Goal: Task Accomplishment & Management: Manage account settings

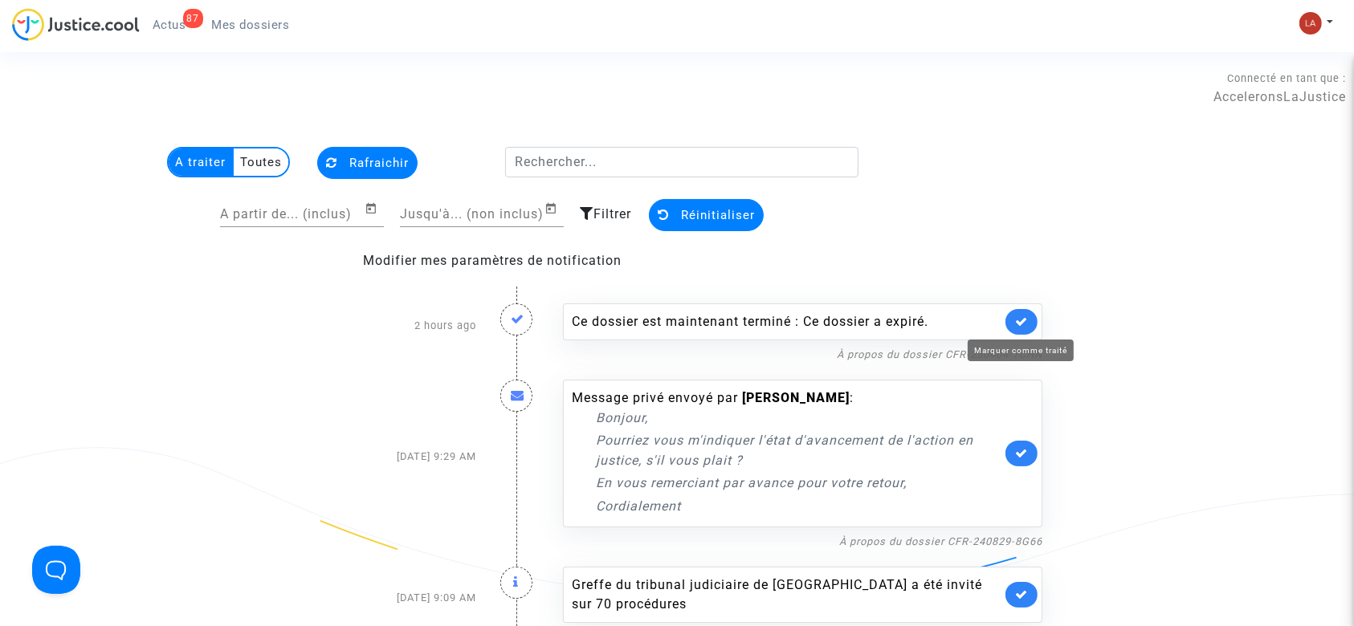
click at [1025, 326] on icon at bounding box center [1021, 321] width 13 height 12
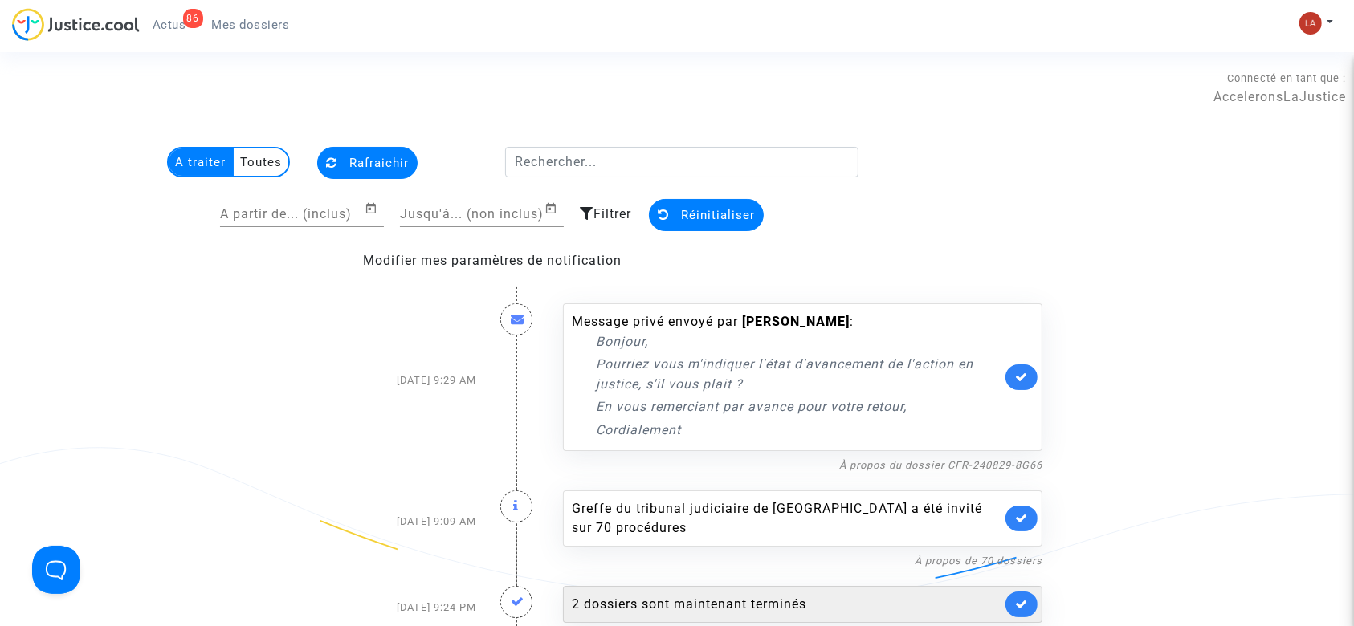
click at [1028, 514] on link at bounding box center [1021, 519] width 32 height 26
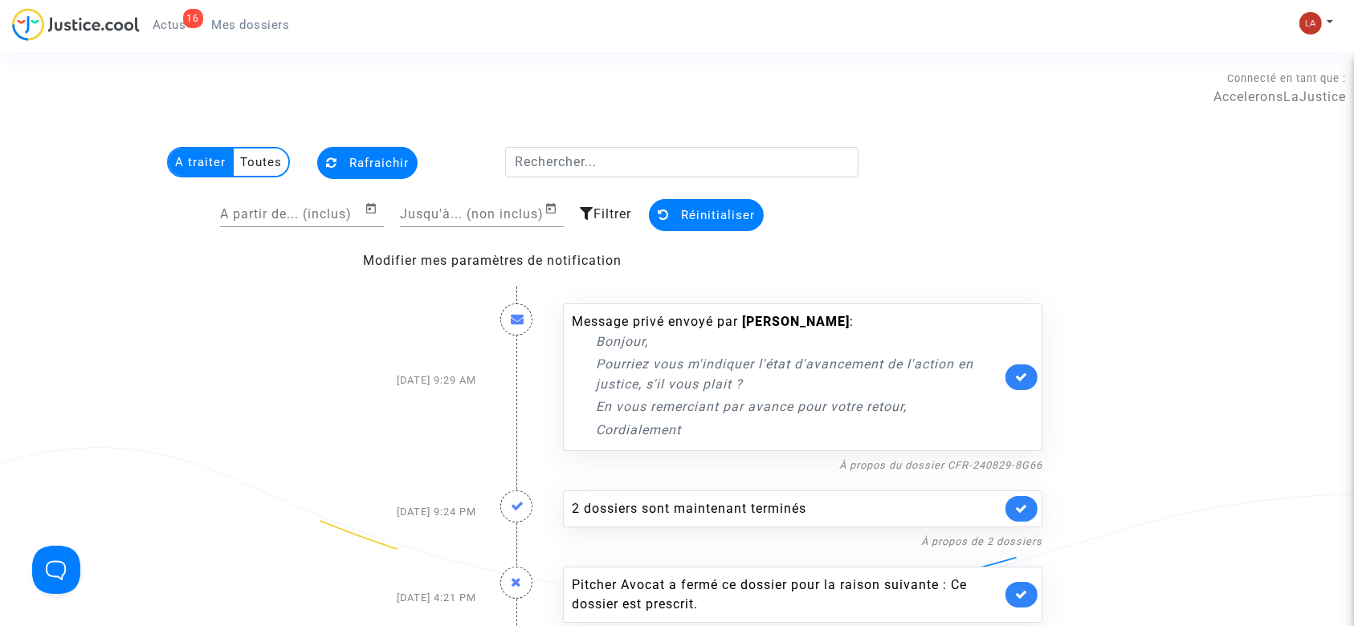
click at [1010, 511] on link at bounding box center [1021, 509] width 32 height 26
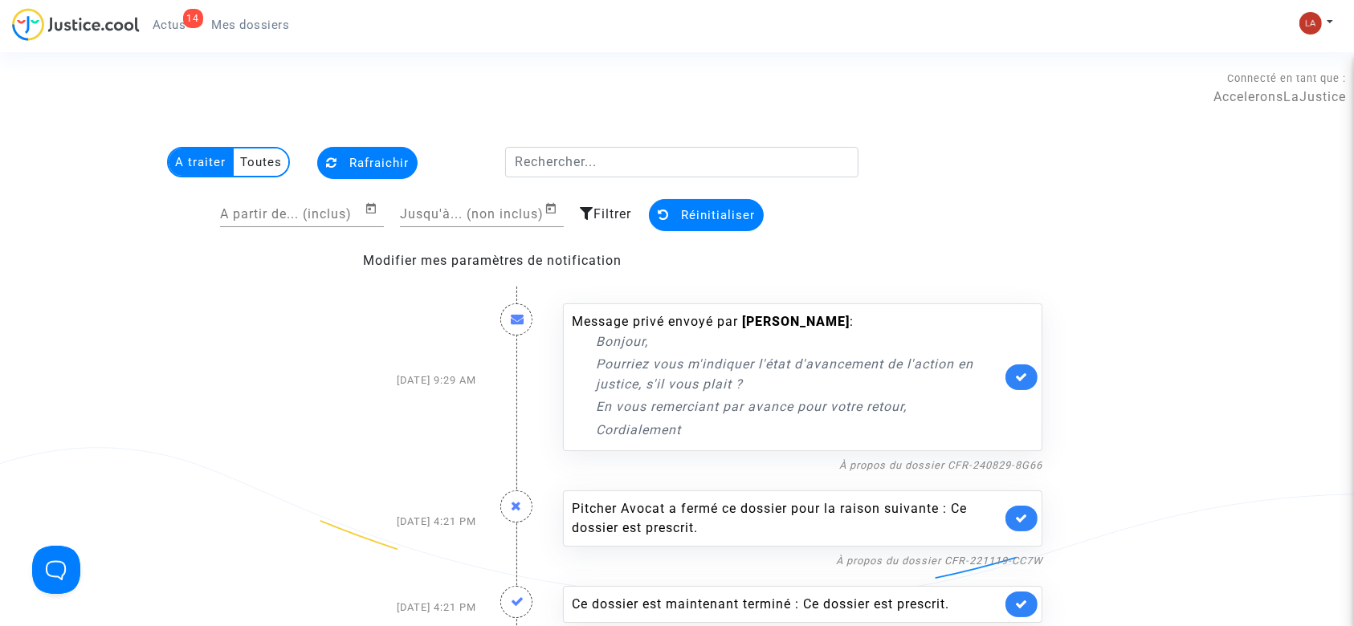
click at [1014, 523] on link at bounding box center [1021, 519] width 32 height 26
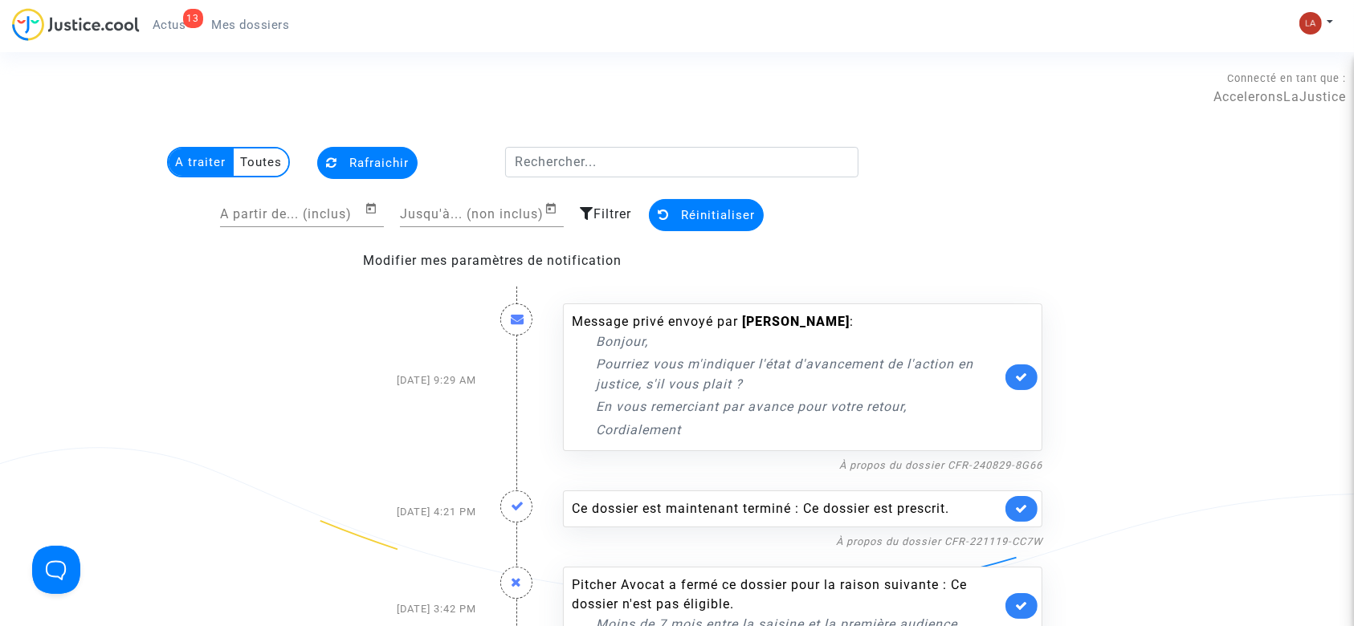
click at [1032, 511] on link at bounding box center [1021, 509] width 32 height 26
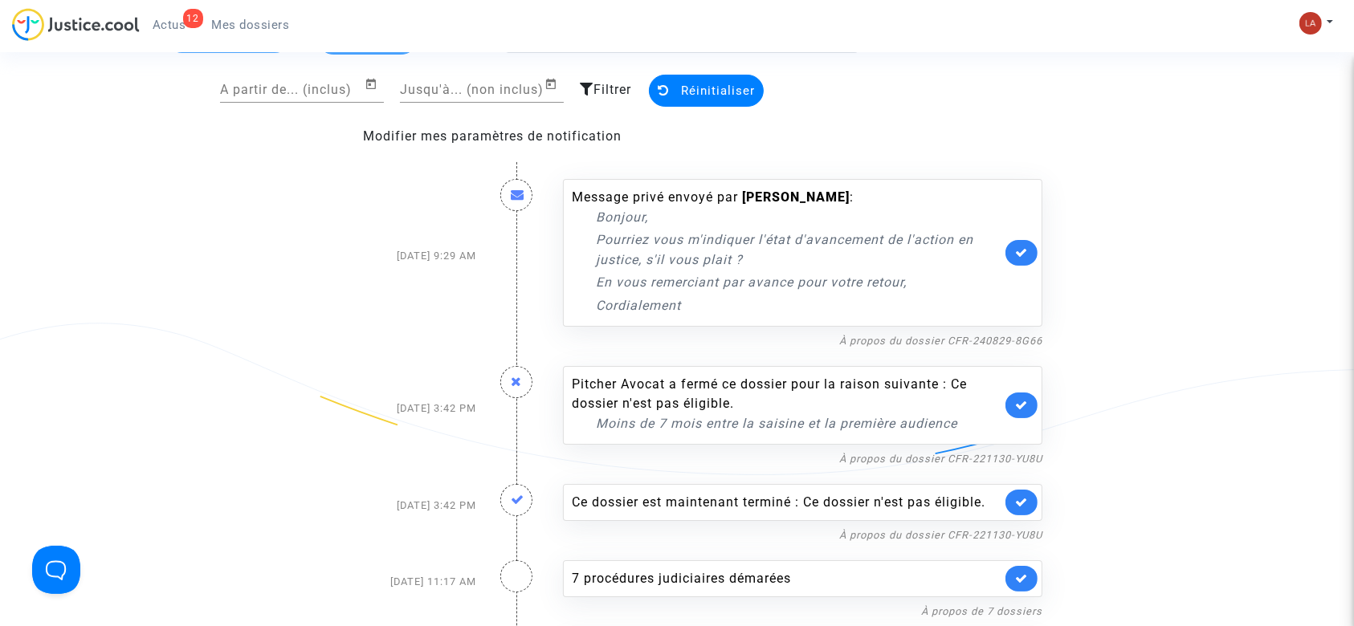
scroll to position [214, 0]
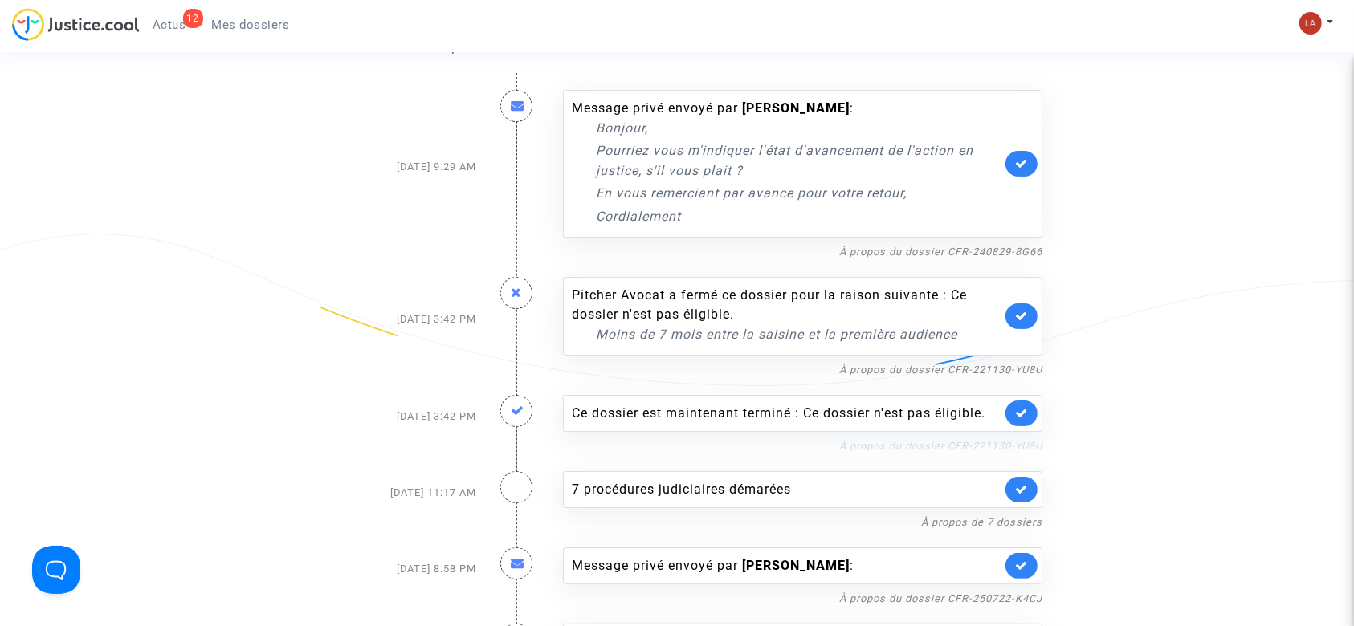
click at [1012, 321] on link at bounding box center [1021, 316] width 32 height 26
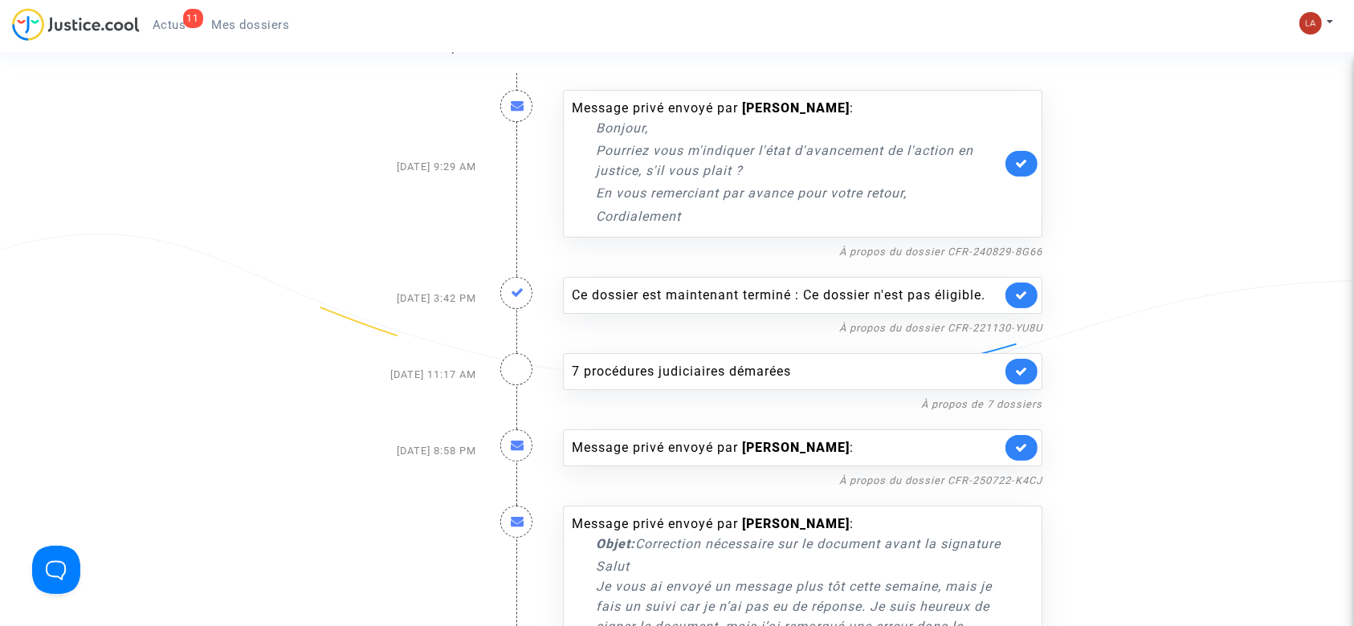
click at [1038, 288] on div "Ce dossier est maintenant terminé : Ce dossier n'est pas éligible." at bounding box center [802, 295] width 479 height 37
click at [1024, 293] on icon at bounding box center [1021, 295] width 13 height 12
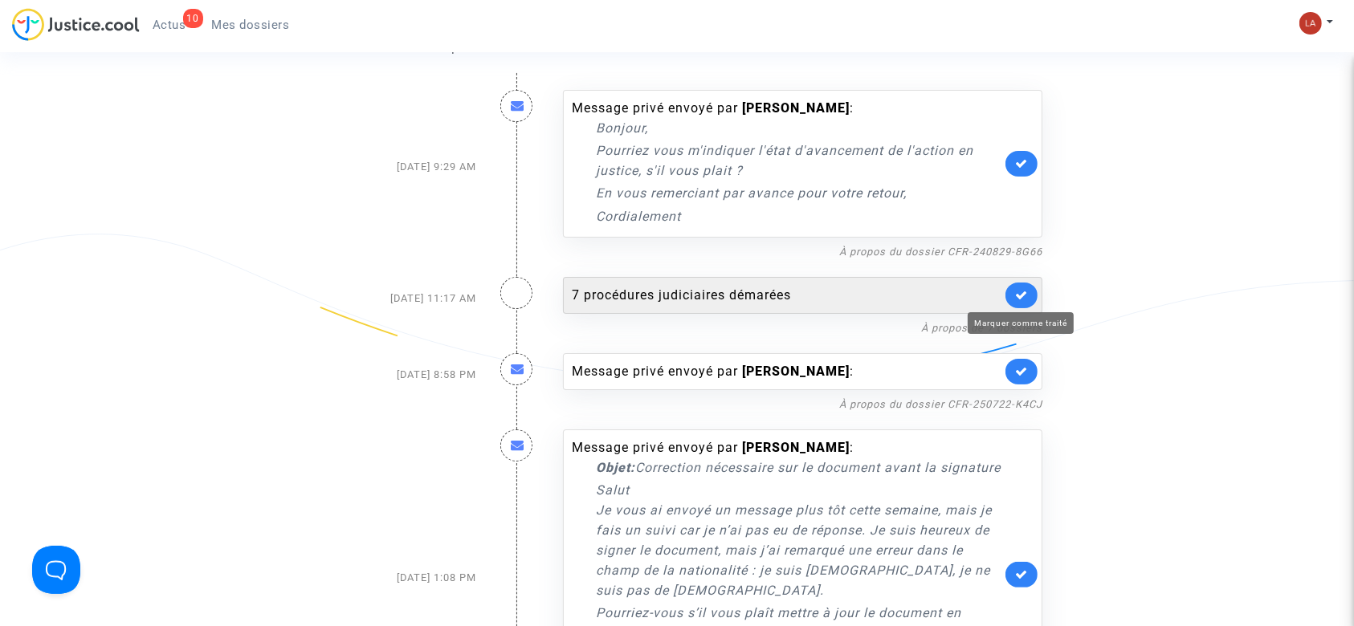
click at [1025, 299] on icon at bounding box center [1021, 295] width 13 height 12
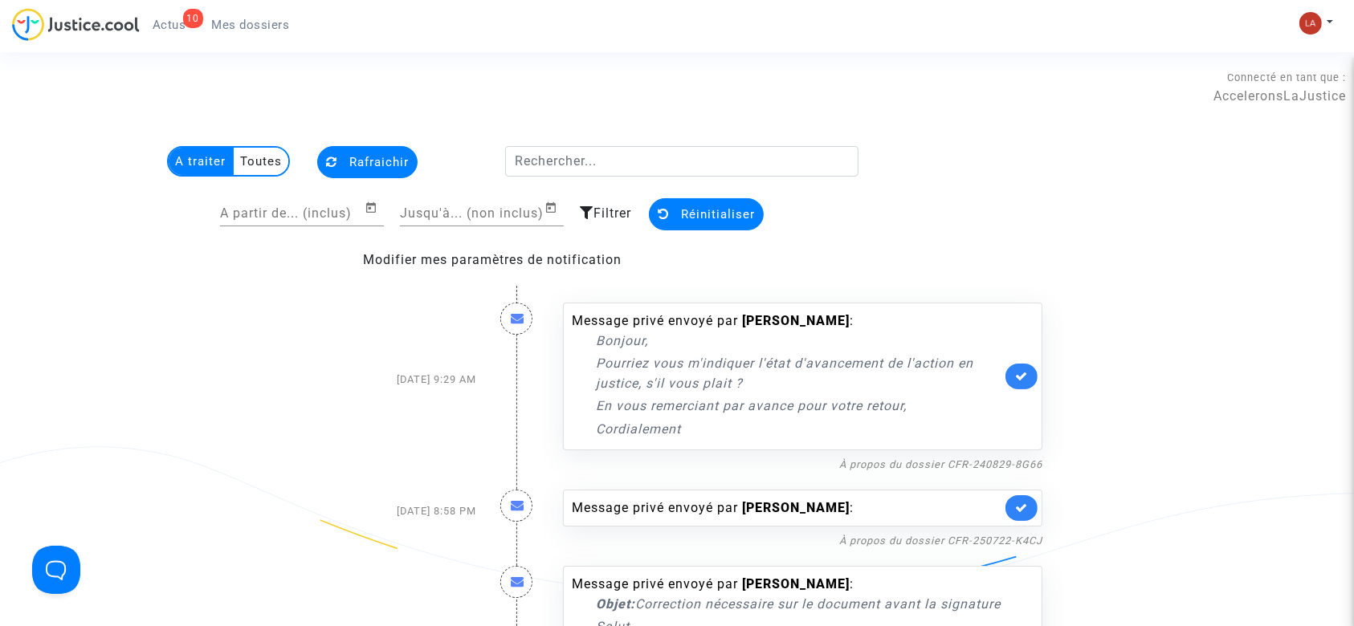
scroll to position [0, 0]
click at [978, 467] on link "À propos du dossier CFR-240829-8G66" at bounding box center [940, 465] width 203 height 12
click at [233, 20] on span "Mes dossiers" at bounding box center [251, 25] width 78 height 14
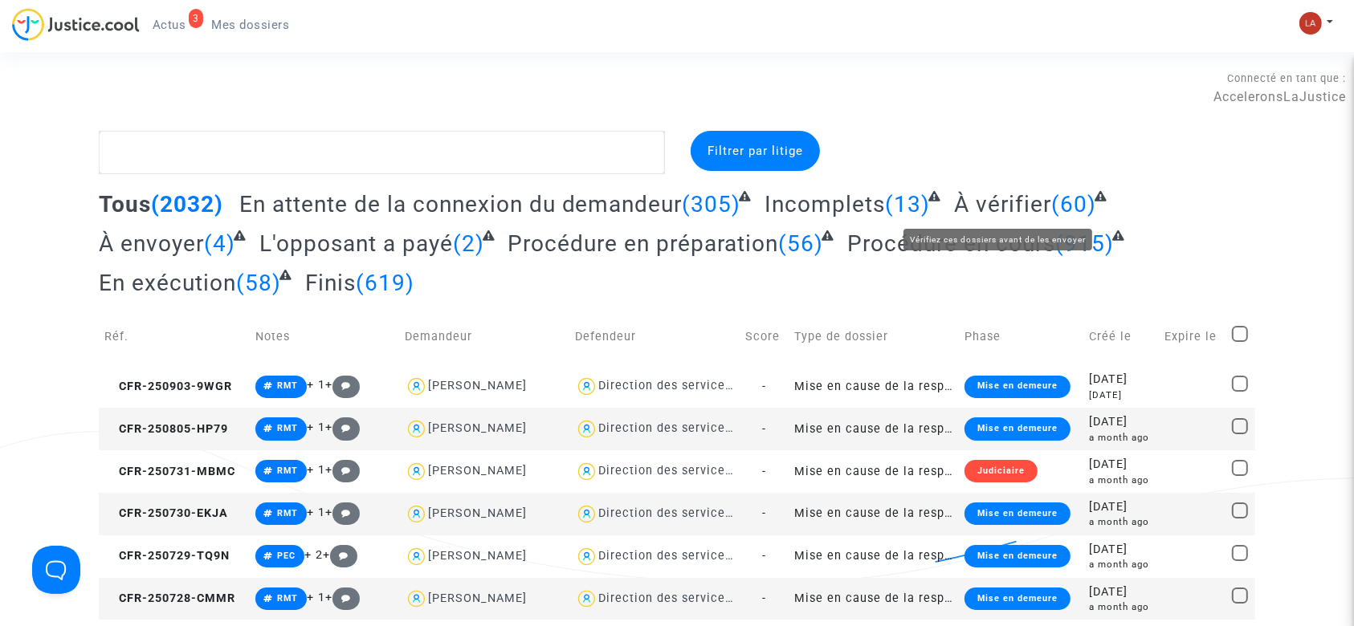
click at [1012, 205] on span "À vérifier" at bounding box center [1002, 204] width 97 height 26
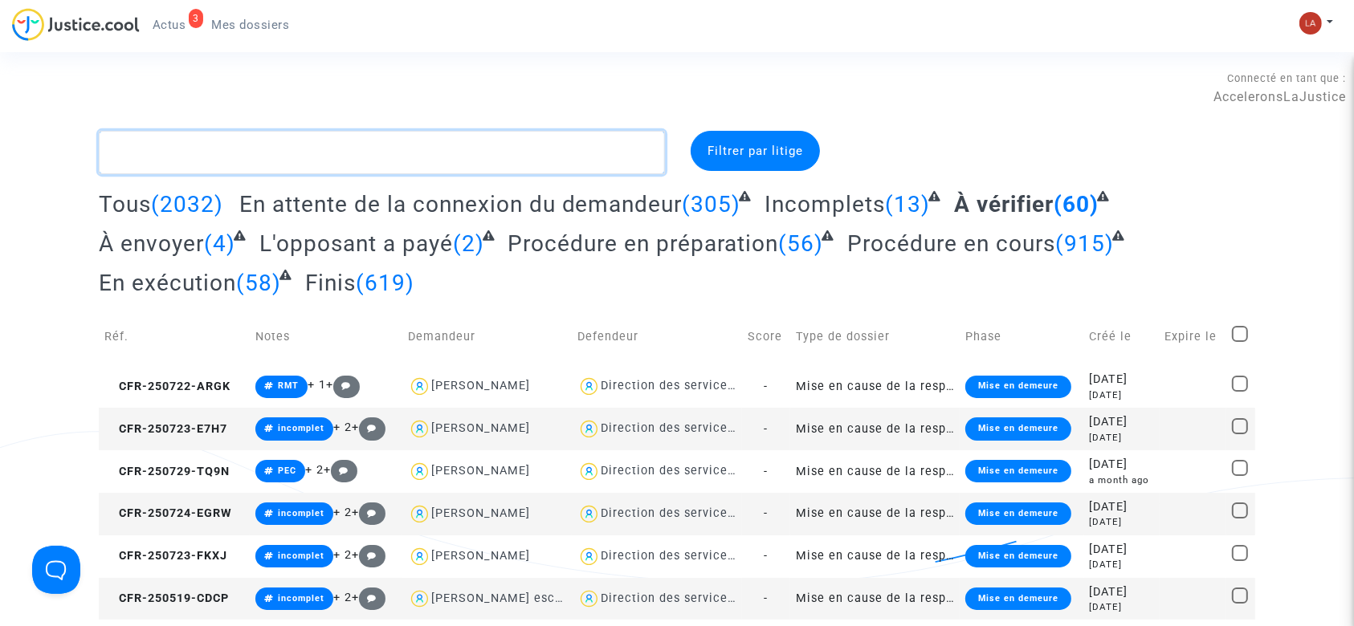
click at [372, 162] on textarea at bounding box center [382, 152] width 566 height 43
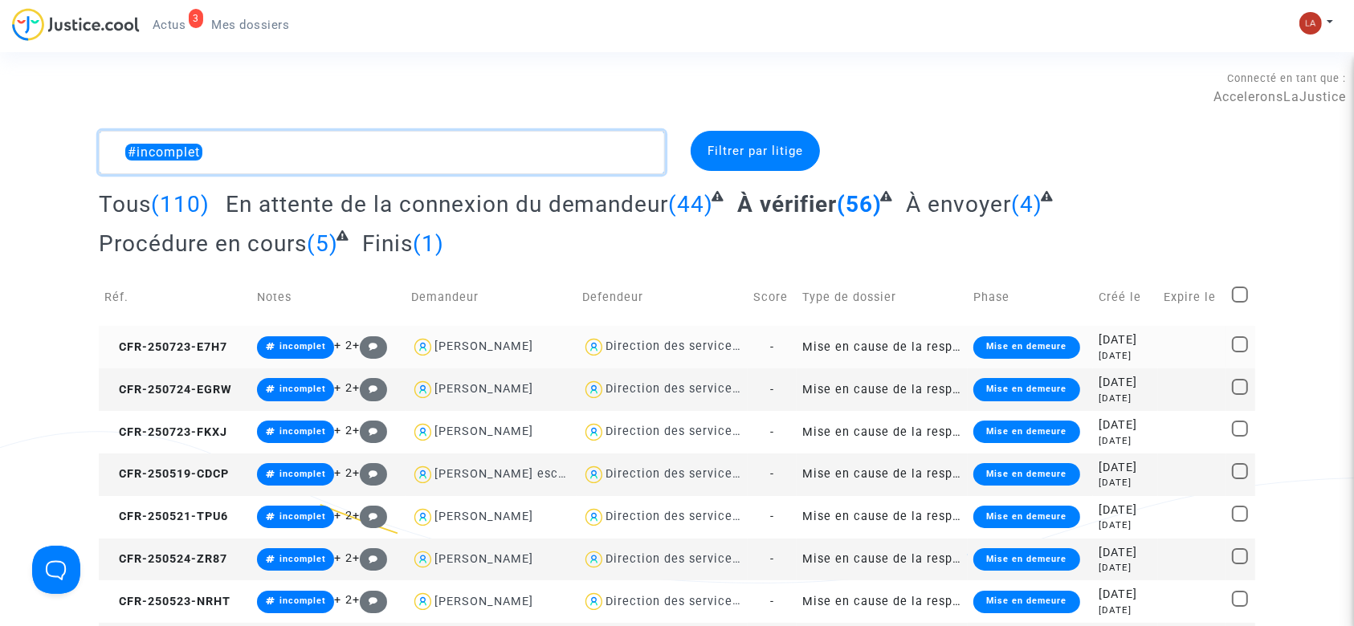
type textarea "#incomplet"
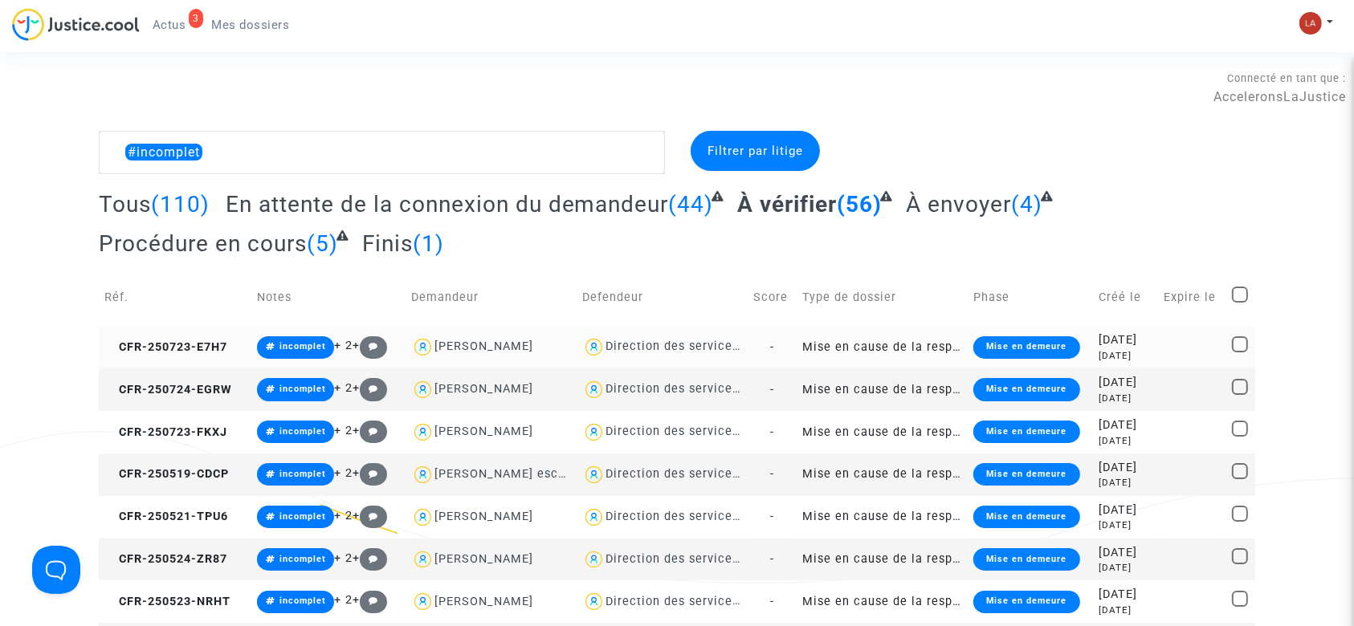
click at [197, 328] on td "CFR-250723-E7H7" at bounding box center [175, 347] width 153 height 43
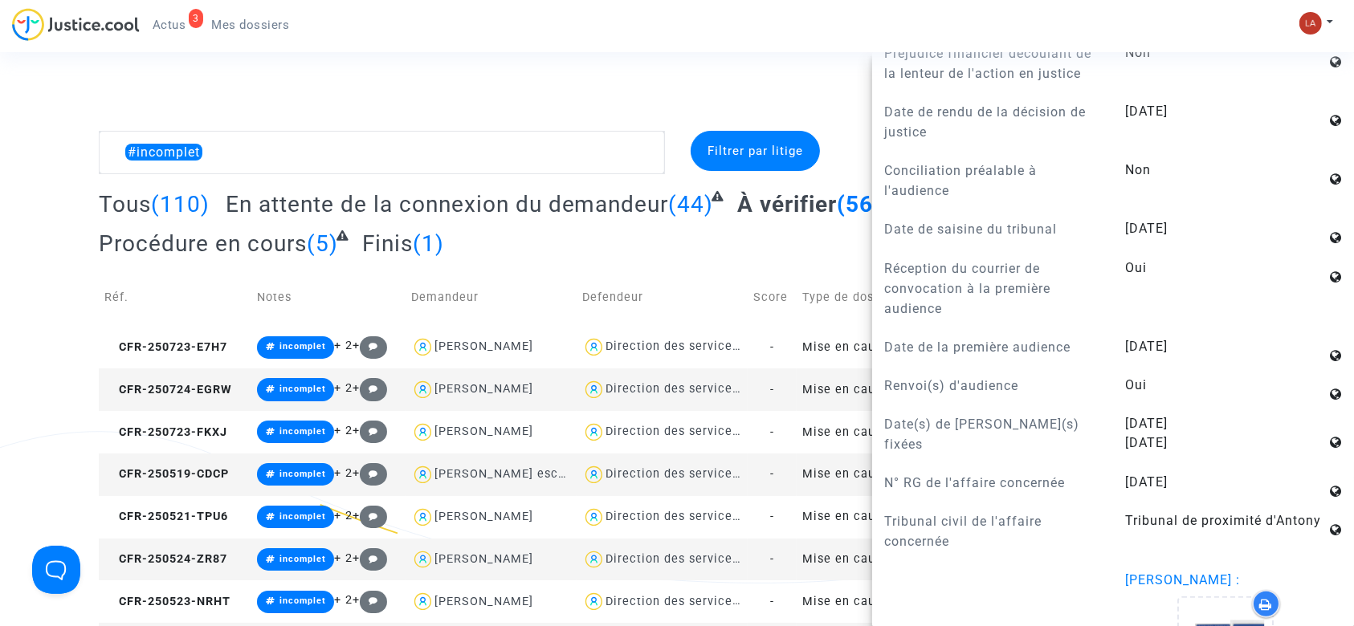
scroll to position [1386, 0]
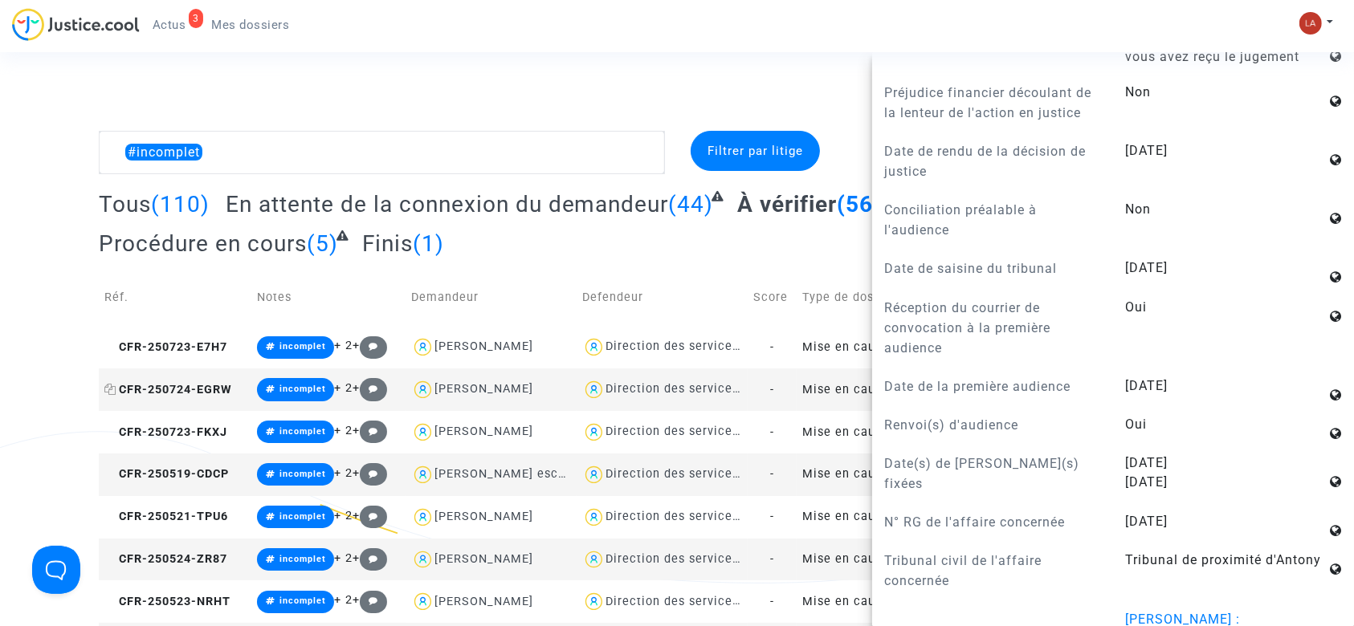
click at [169, 383] on span "CFR-250724-EGRW" at bounding box center [168, 390] width 128 height 14
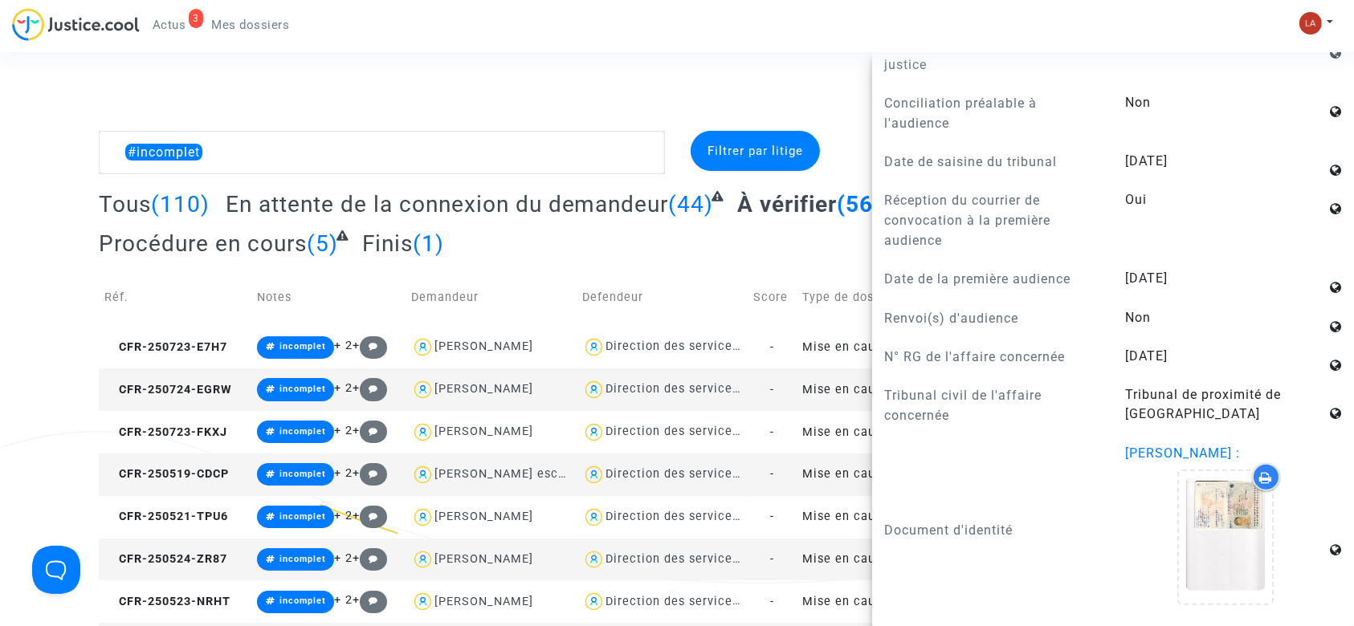
scroll to position [1161, 0]
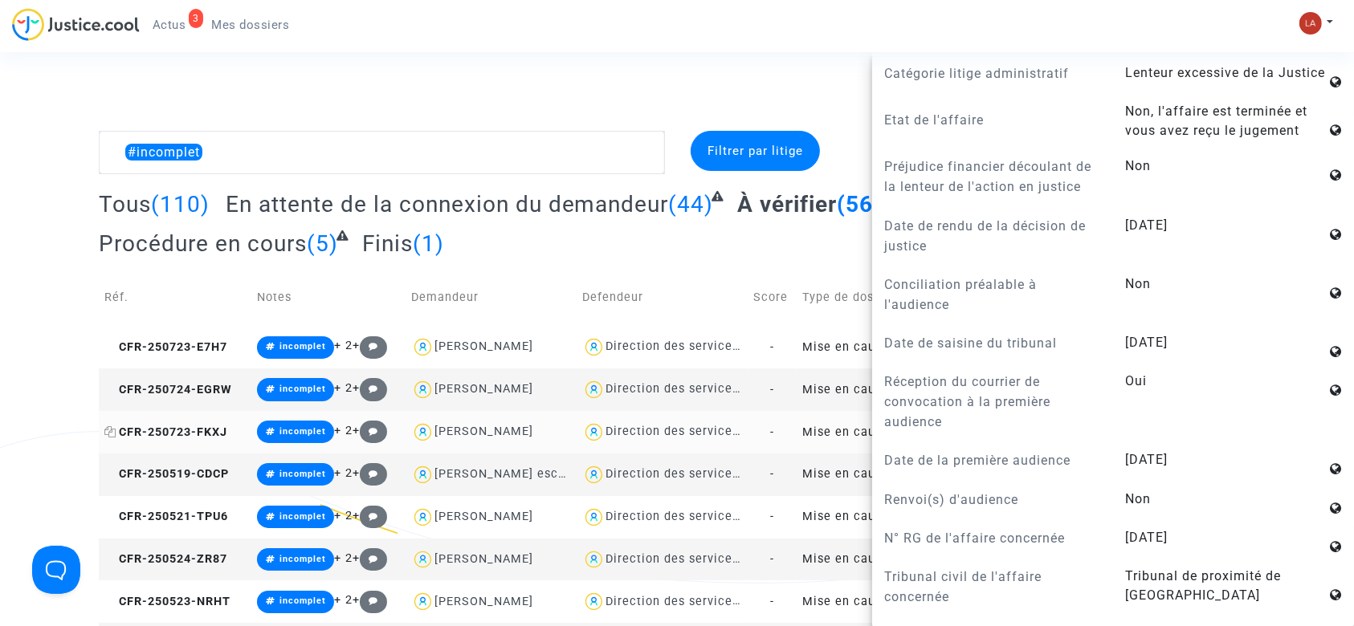
click at [183, 425] on span "CFR-250723-FKXJ" at bounding box center [165, 432] width 123 height 14
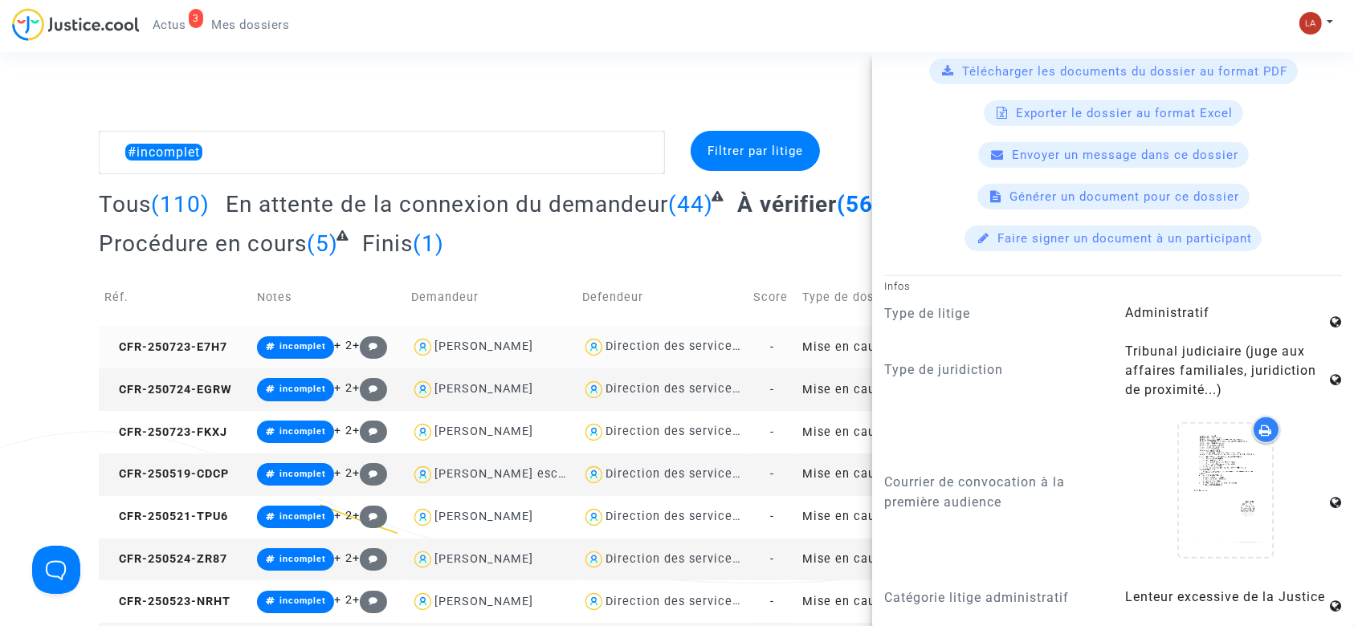
scroll to position [1070, 0]
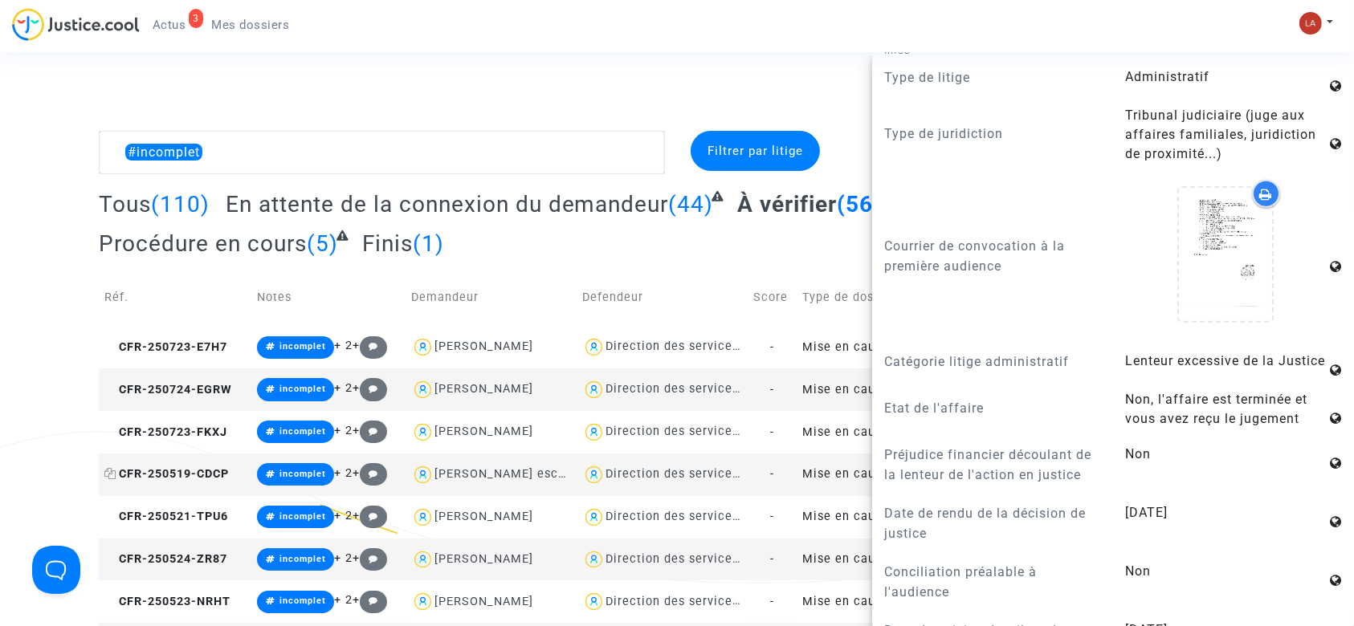
click at [170, 473] on span "CFR-250519-CDCP" at bounding box center [166, 474] width 124 height 14
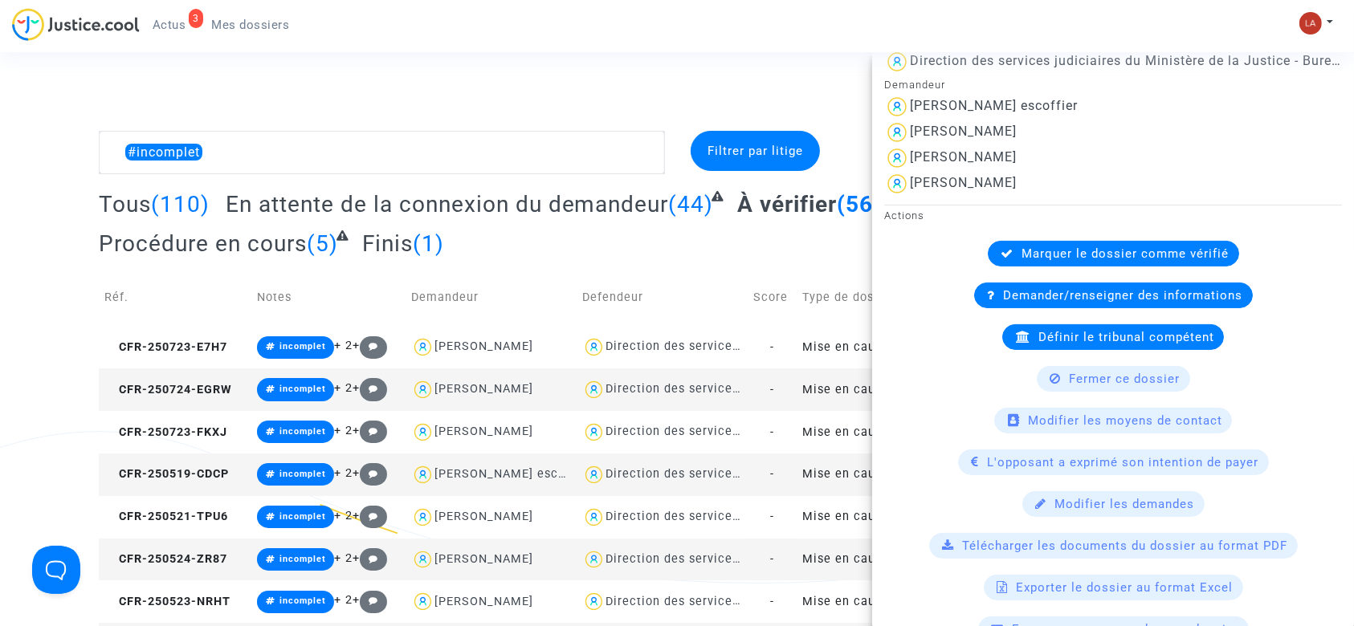
scroll to position [0, 0]
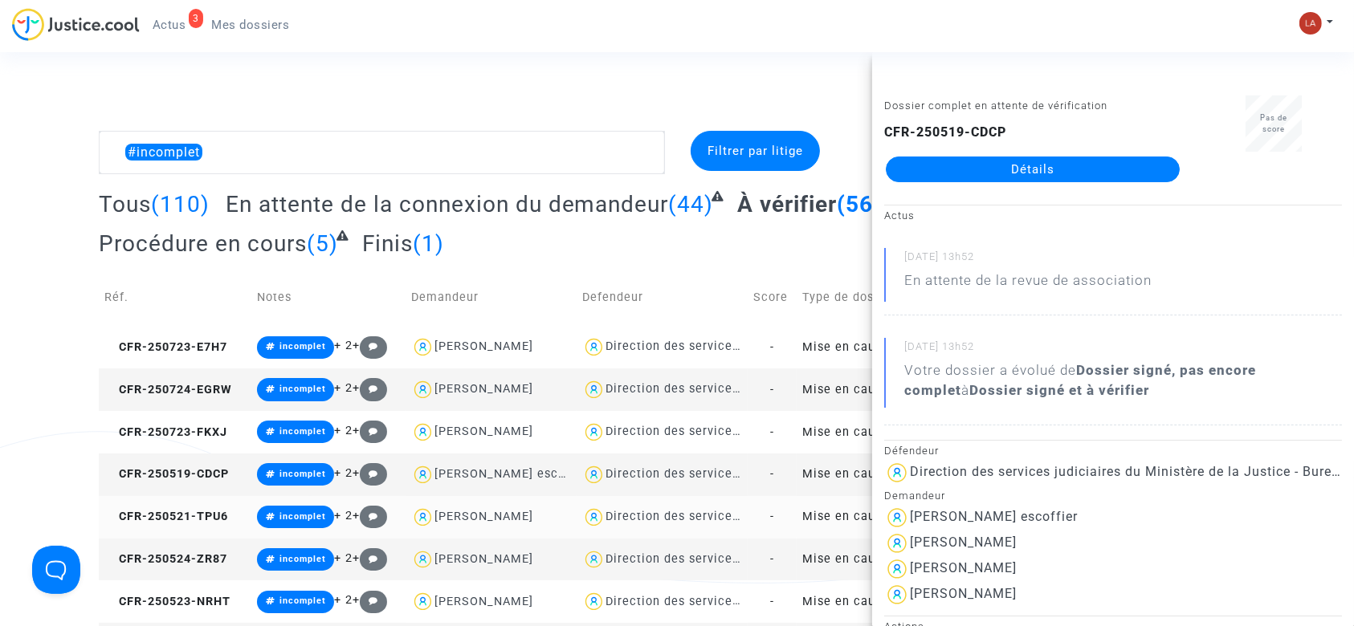
click at [190, 533] on td "CFR-250521-TPU6" at bounding box center [175, 517] width 153 height 43
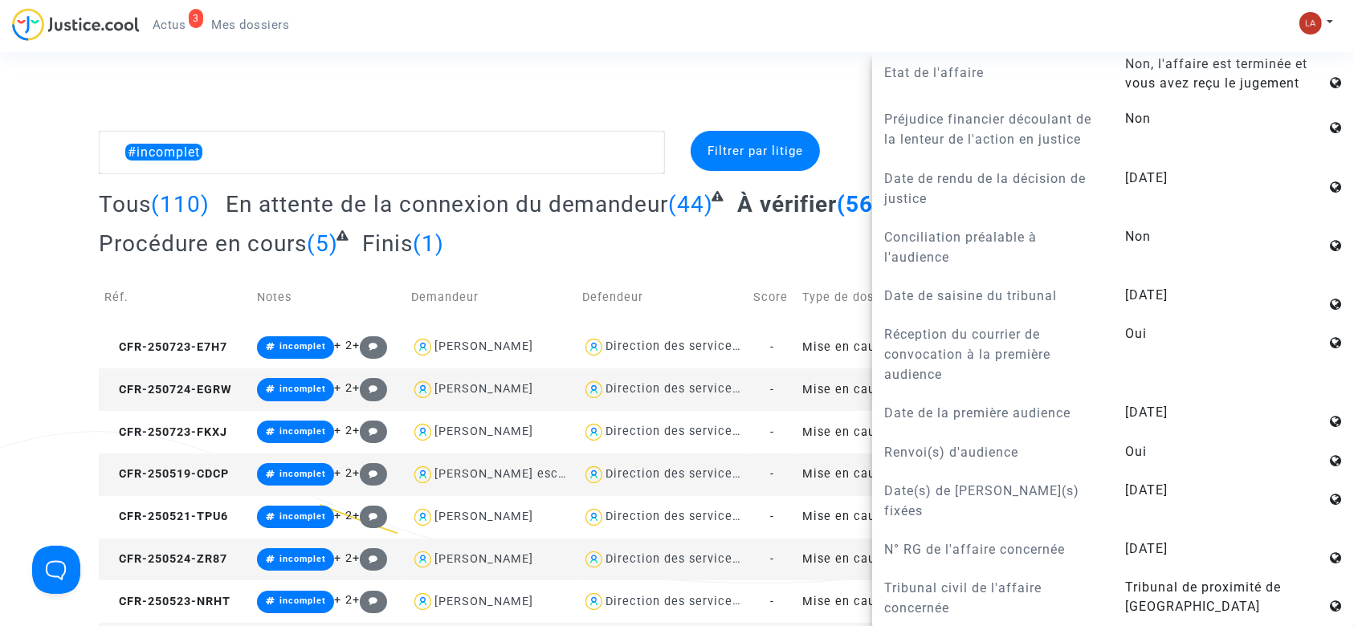
scroll to position [1199, 0]
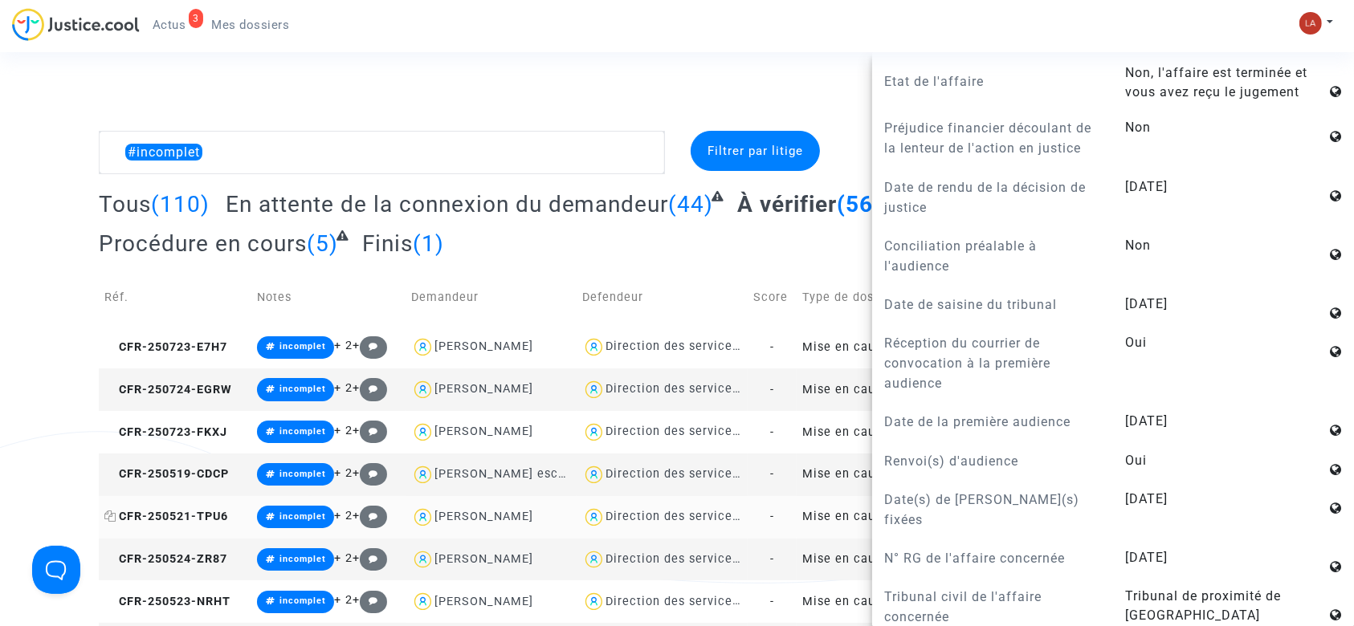
click at [215, 519] on span "CFR-250521-TPU6" at bounding box center [166, 517] width 124 height 14
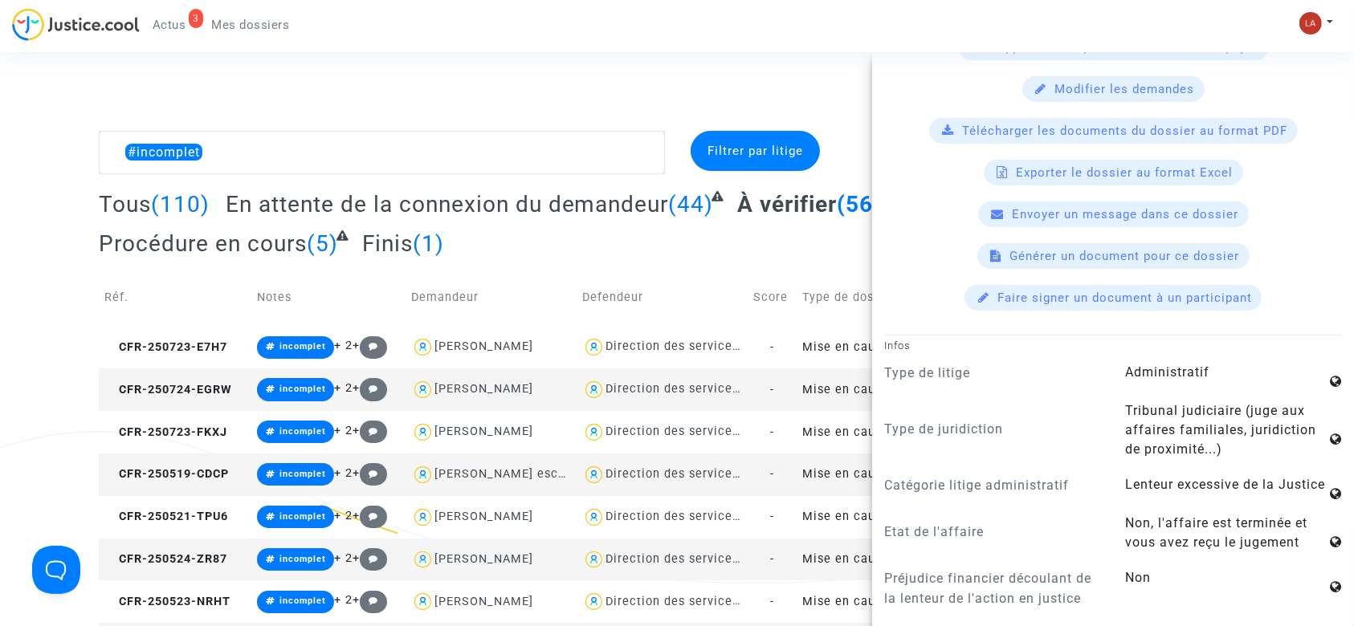
scroll to position [1284, 0]
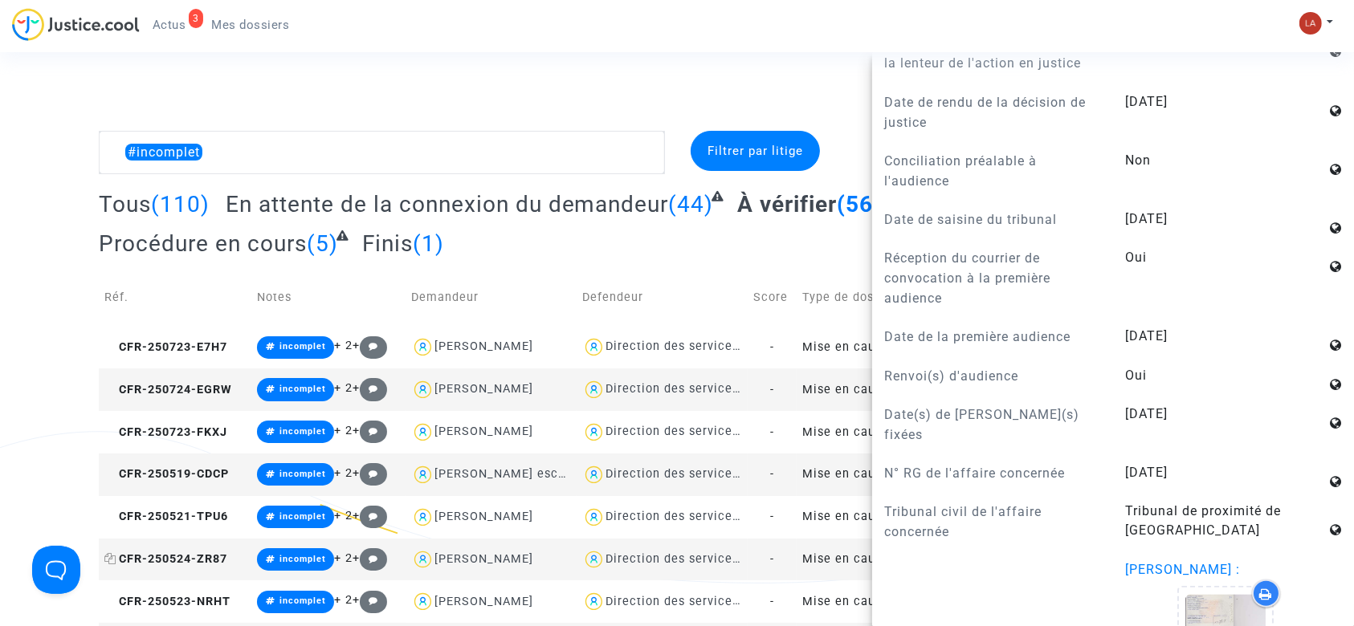
click at [221, 556] on span "CFR-250524-ZR87" at bounding box center [165, 559] width 123 height 14
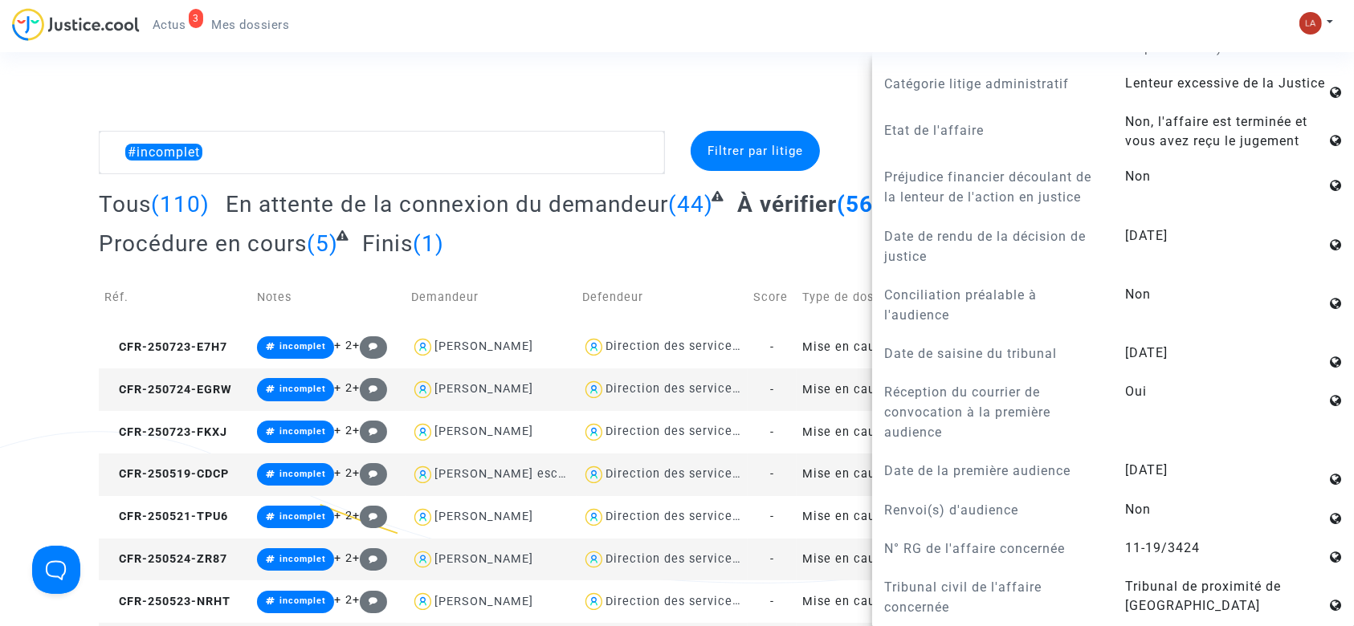
scroll to position [1177, 0]
click at [203, 613] on td "CFR-250523-NRHT" at bounding box center [175, 601] width 153 height 43
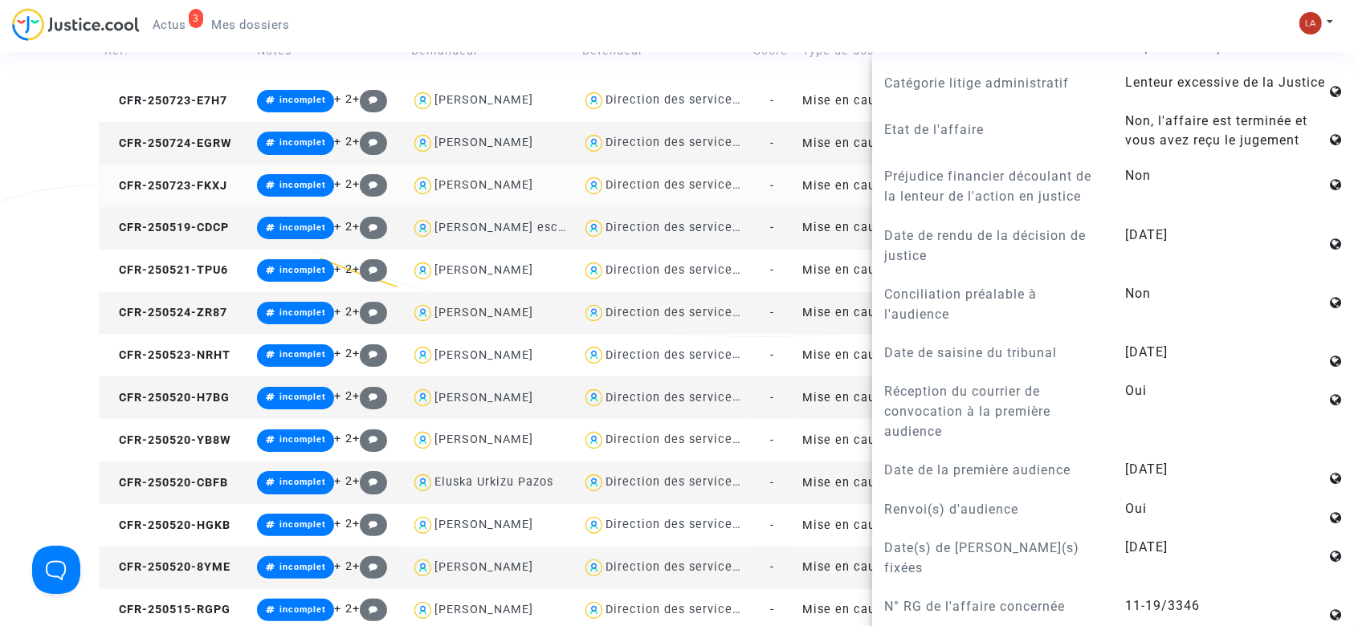
scroll to position [321, 0]
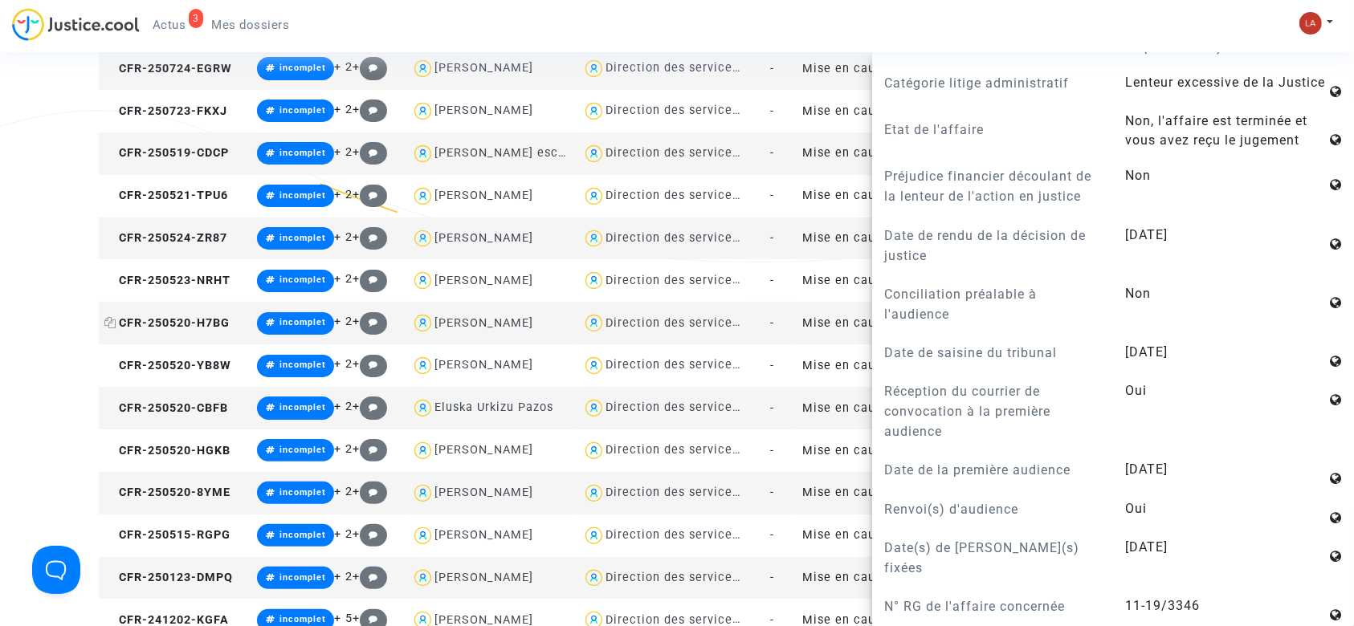
click at [201, 316] on span "CFR-250520-H7BG" at bounding box center [166, 323] width 125 height 14
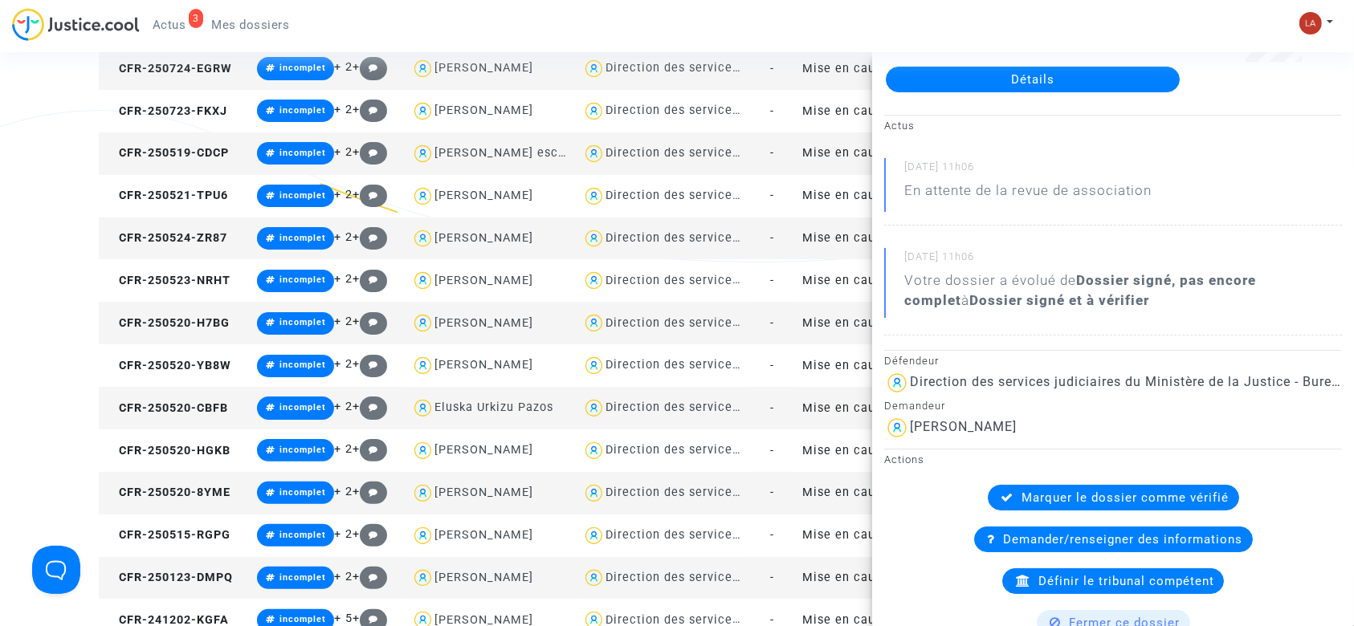
scroll to position [0, 0]
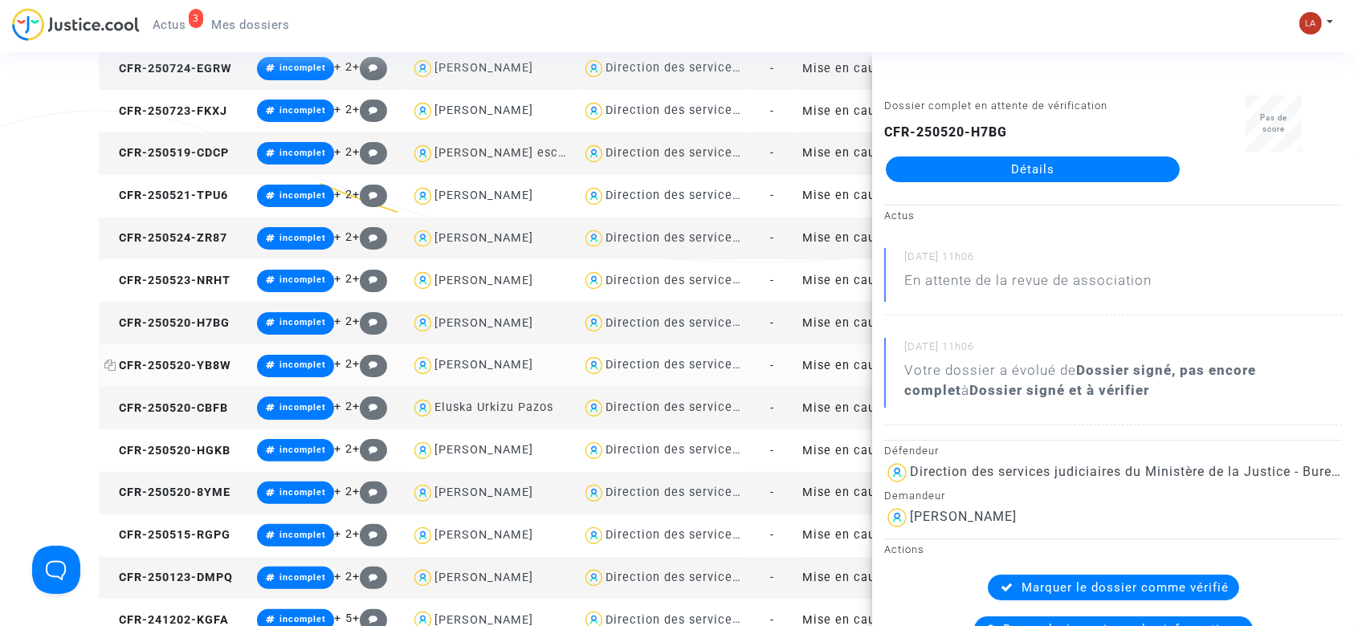
click at [206, 361] on span "CFR-250520-YB8W" at bounding box center [167, 366] width 127 height 14
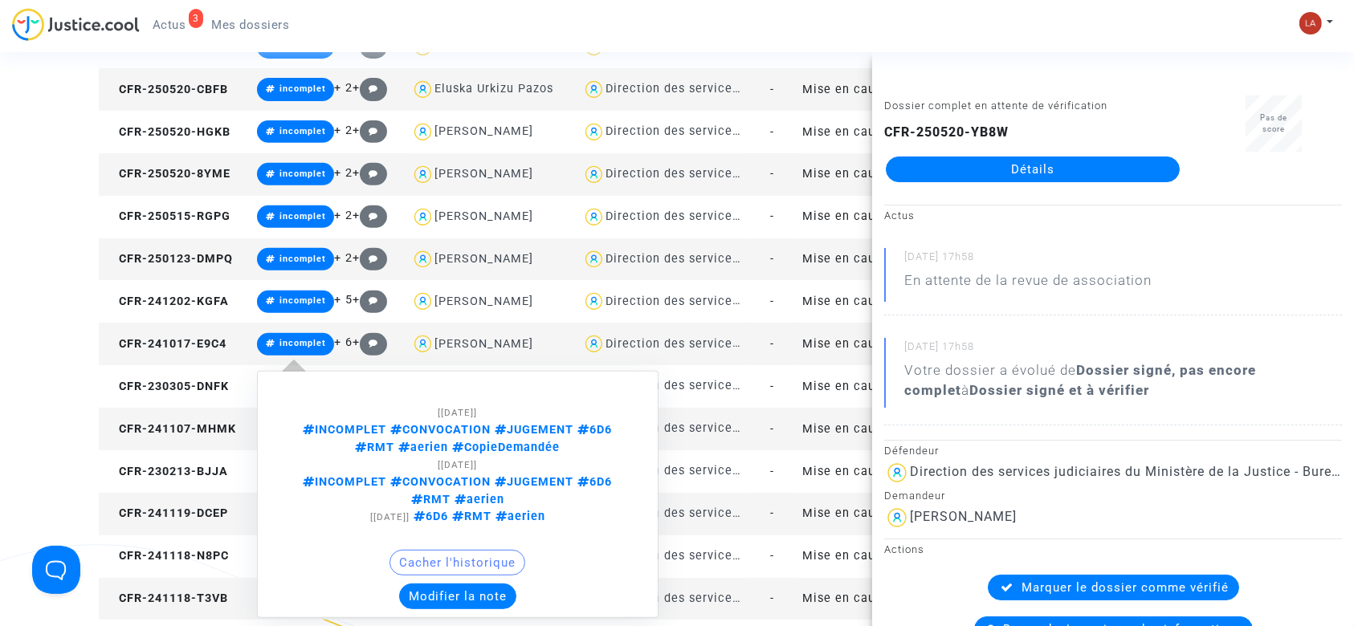
scroll to position [642, 0]
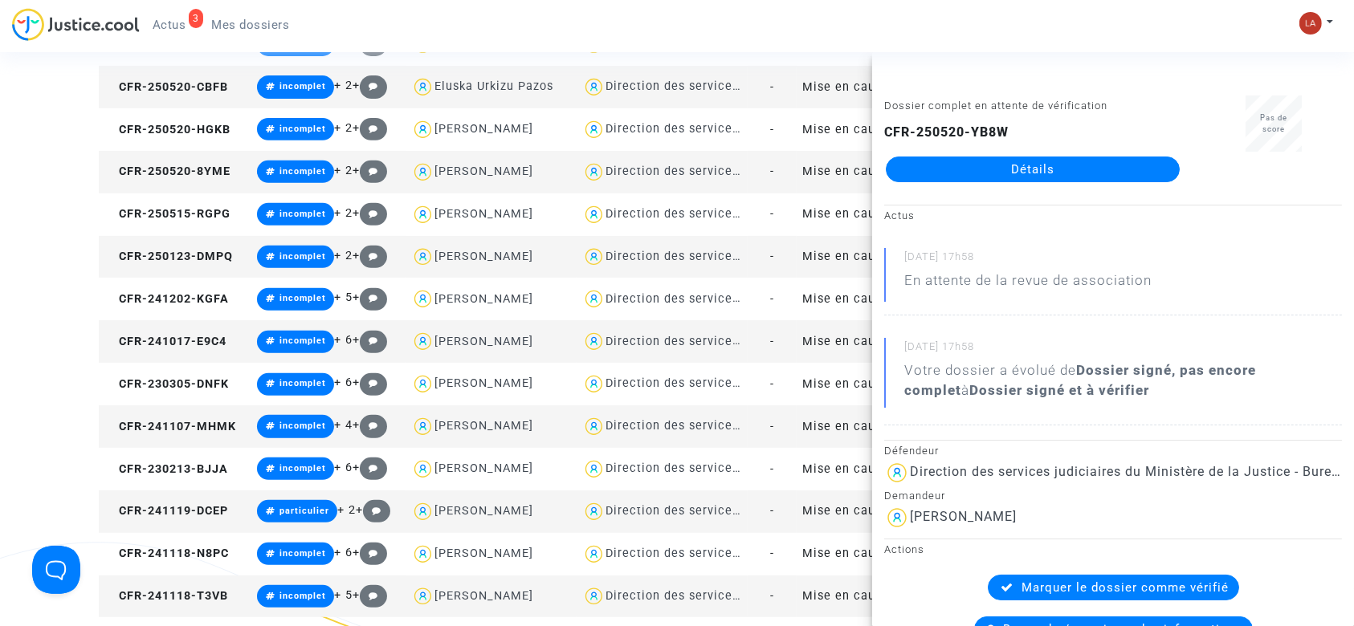
click at [194, 95] on td "CFR-250520-CBFB" at bounding box center [175, 87] width 153 height 43
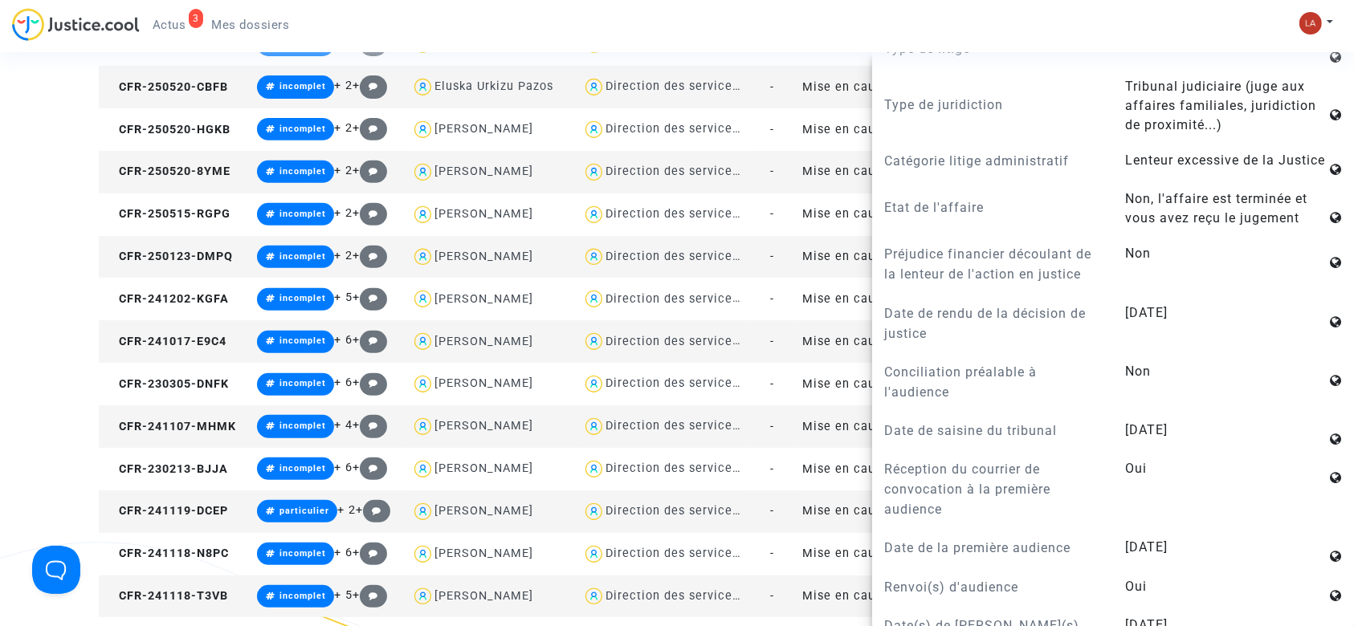
scroll to position [1284, 0]
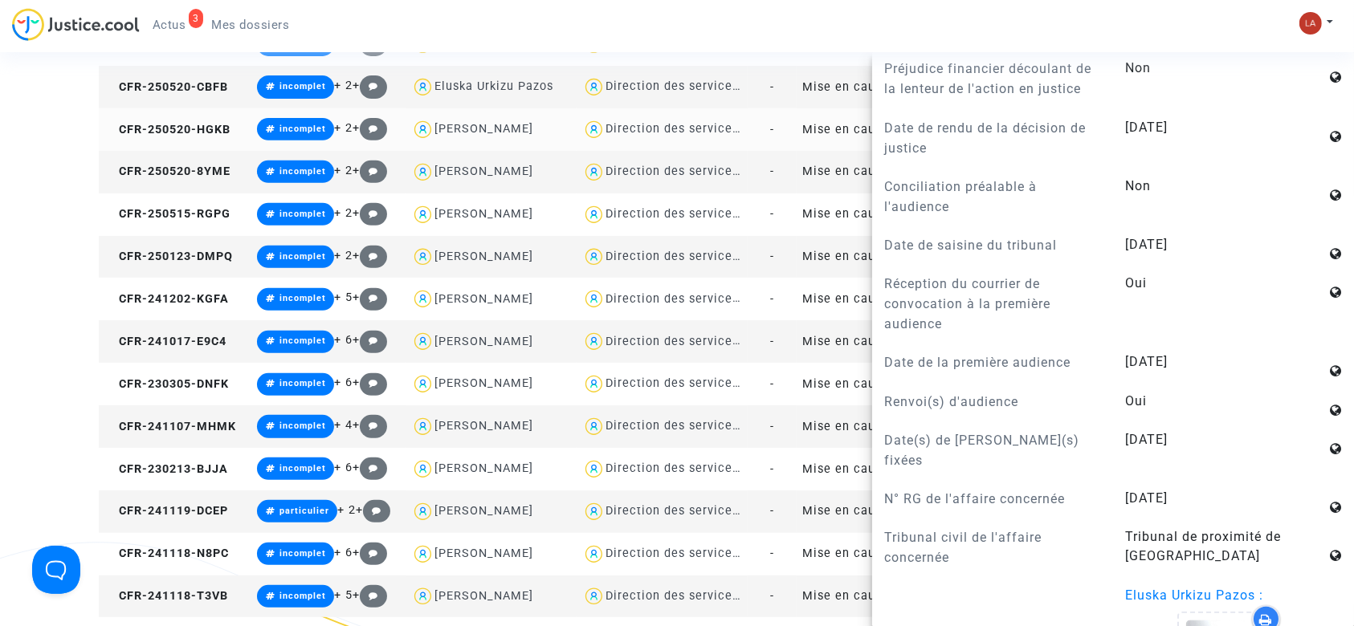
click at [219, 136] on td "CFR-250520-HGKB" at bounding box center [175, 129] width 153 height 43
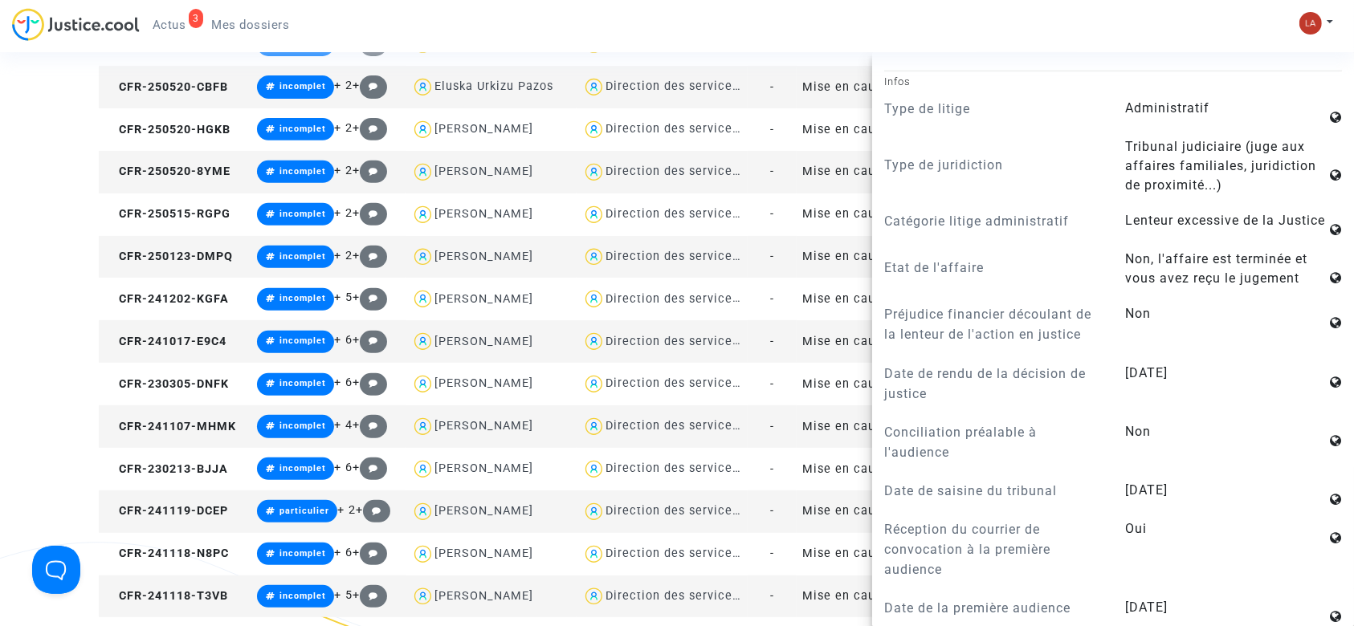
scroll to position [1177, 0]
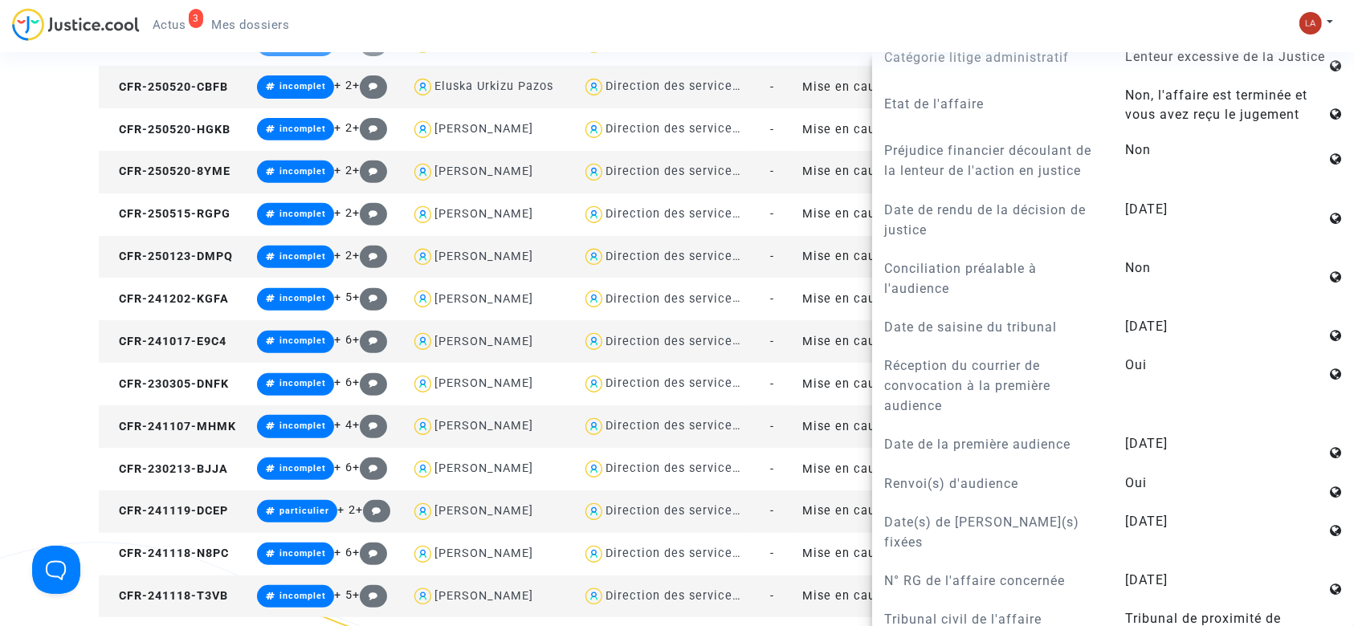
click at [179, 184] on td "CFR-250520-8YME" at bounding box center [175, 172] width 153 height 43
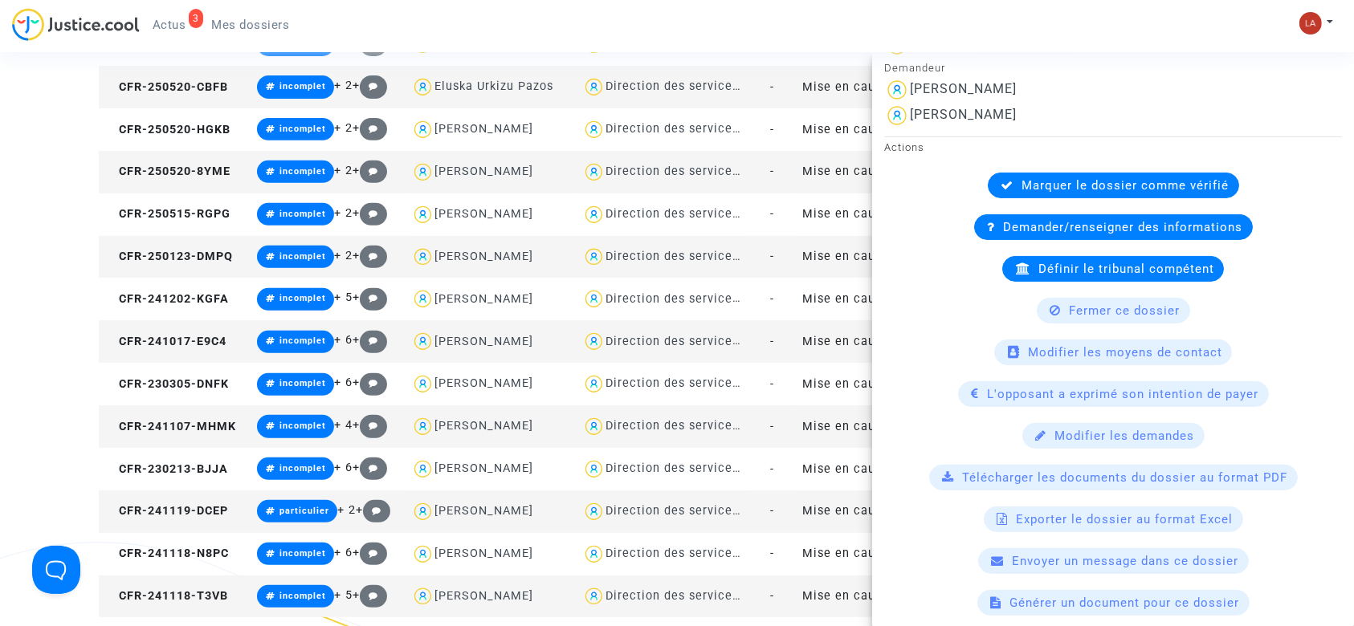
scroll to position [0, 0]
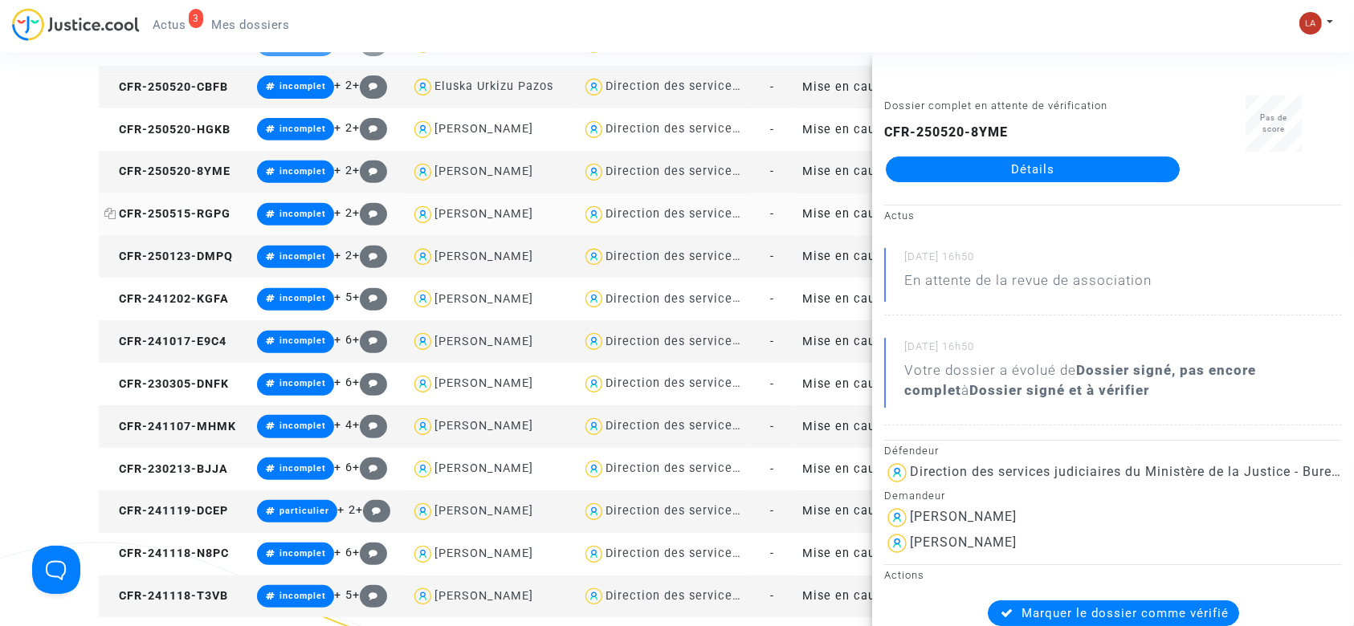
click at [207, 216] on span "CFR-250515-RGPG" at bounding box center [167, 214] width 126 height 14
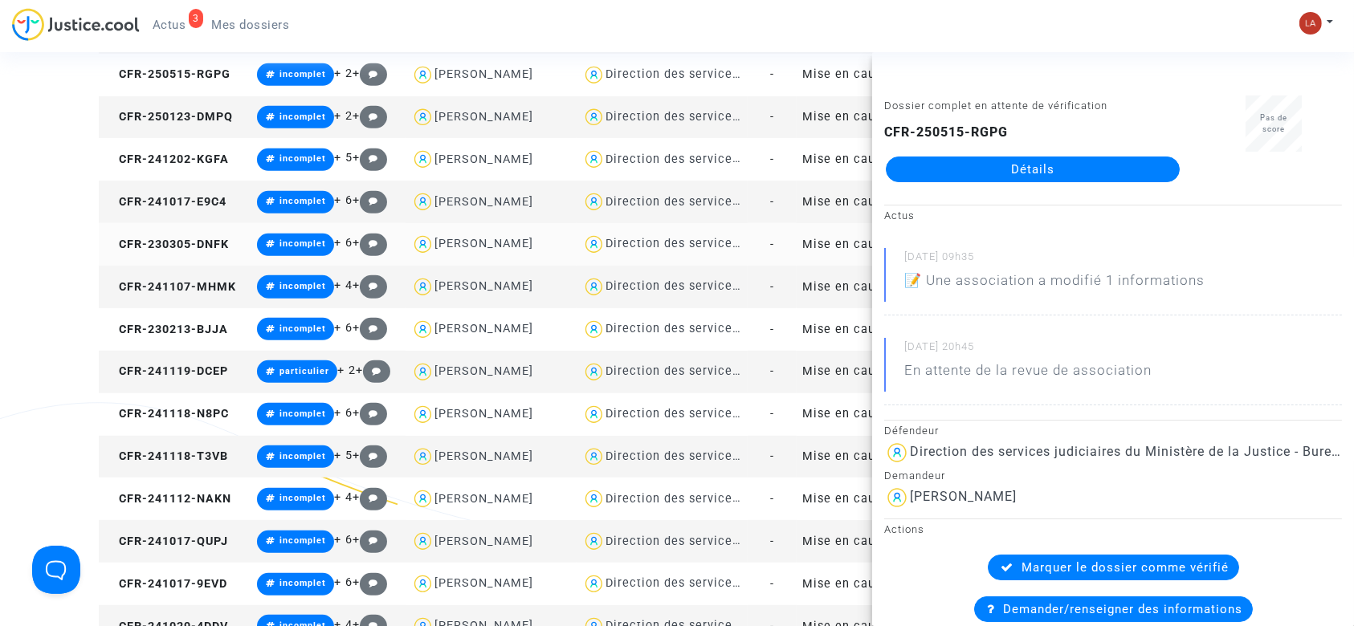
scroll to position [749, 0]
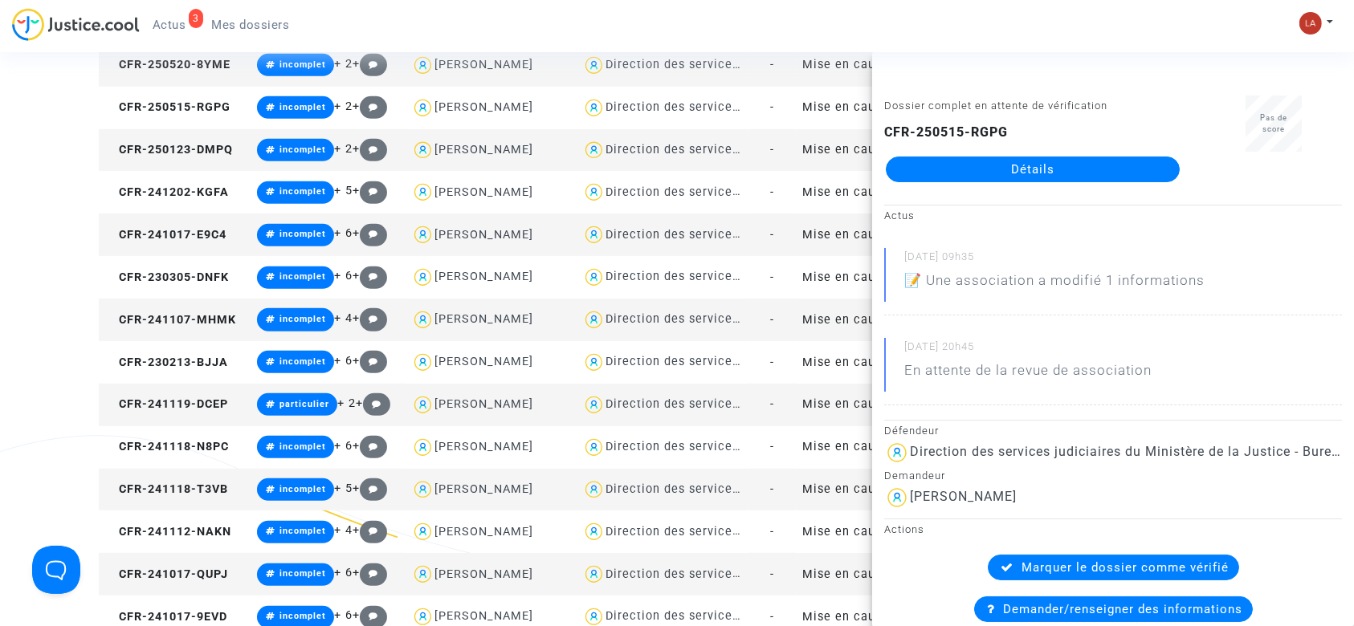
click at [1233, 324] on div "16/05/2025 - 09h35 📝 Une association a modifié 1 informations 15/05/2025 - 20h4…" at bounding box center [1113, 327] width 458 height 158
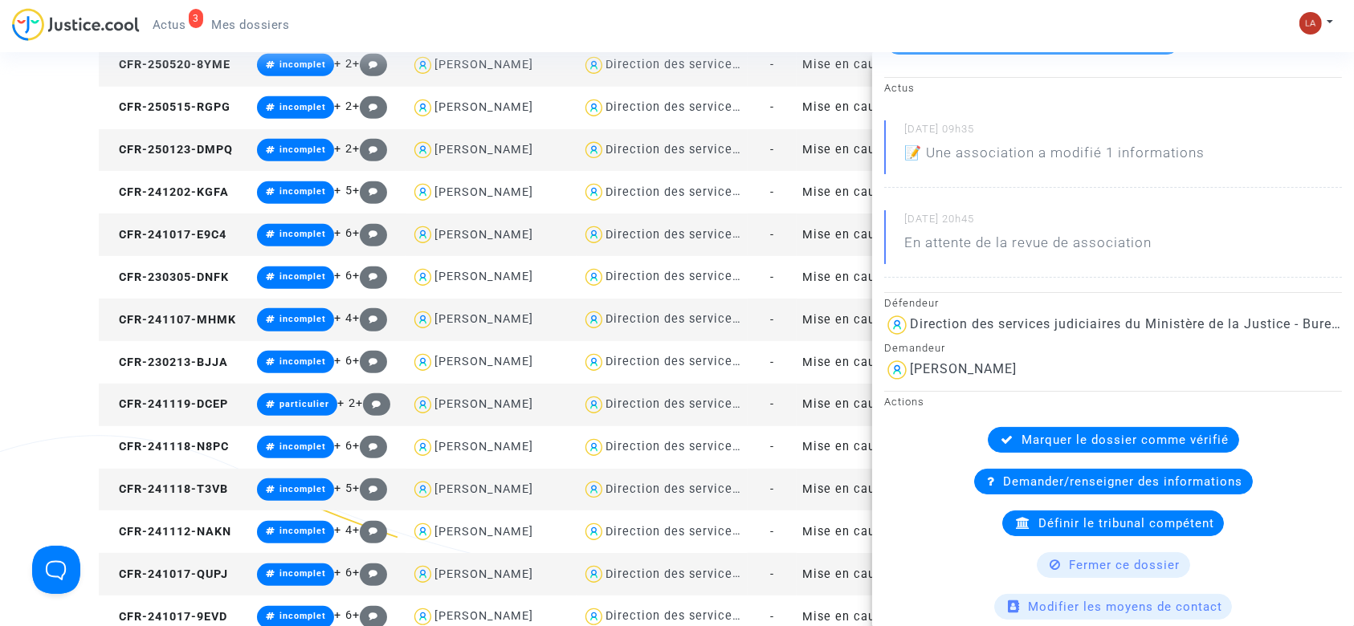
scroll to position [0, 0]
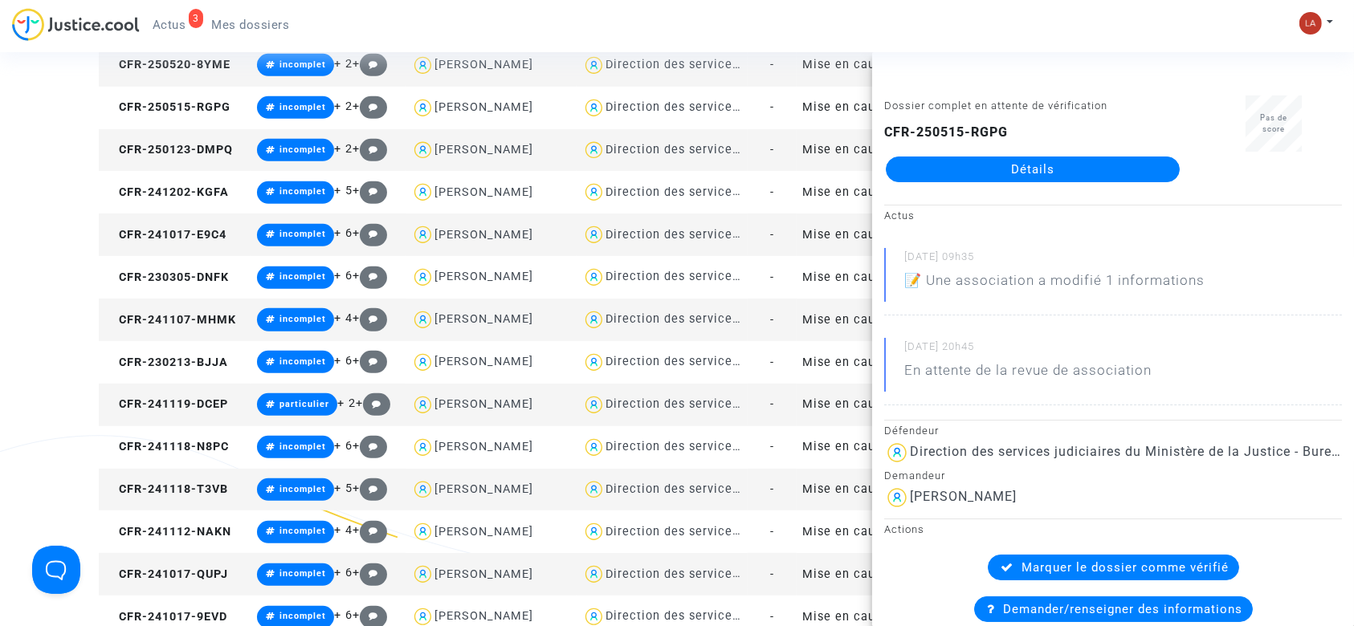
click at [208, 161] on td "CFR-250123-DMPQ" at bounding box center [175, 150] width 153 height 43
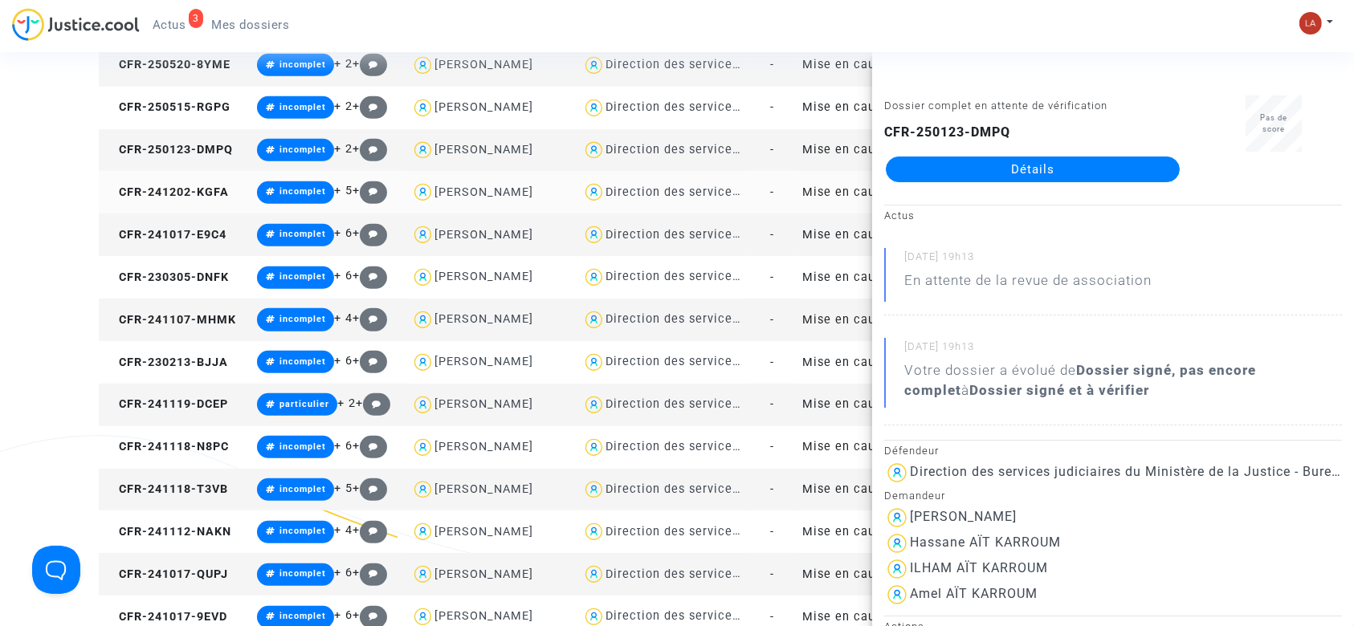
click at [226, 205] on td "CFR-241202-KGFA" at bounding box center [175, 192] width 153 height 43
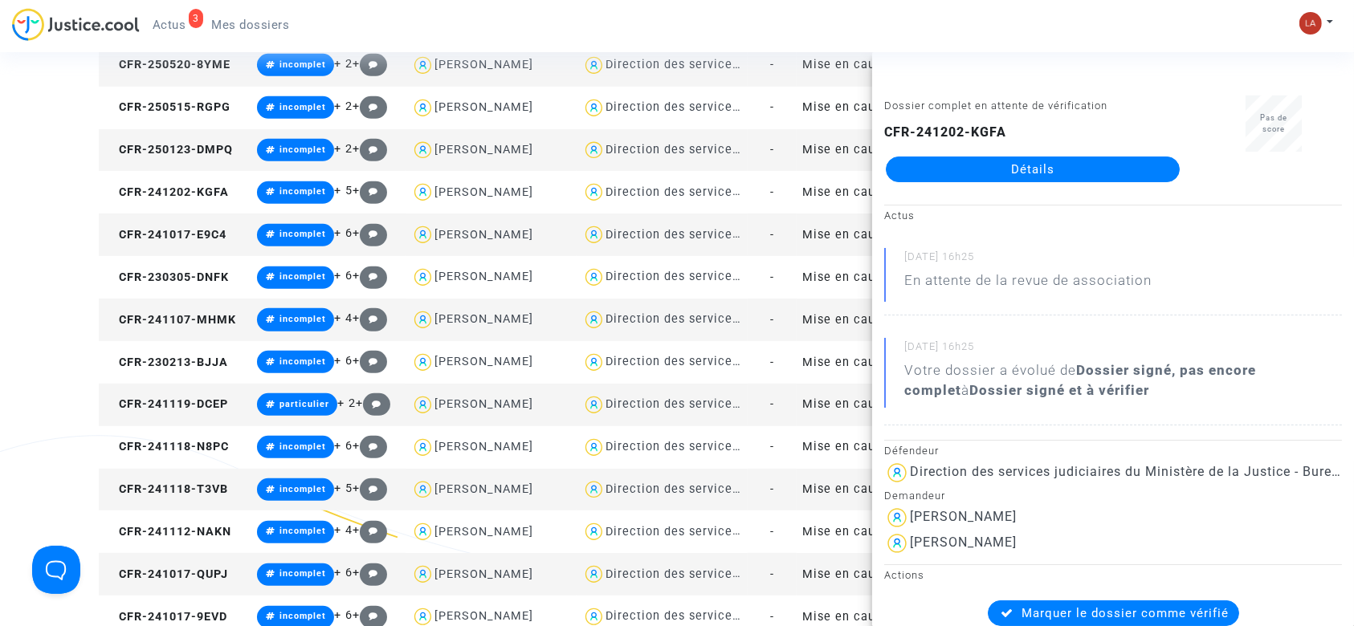
click at [208, 241] on td "CFR-241017-E9C4" at bounding box center [175, 235] width 153 height 43
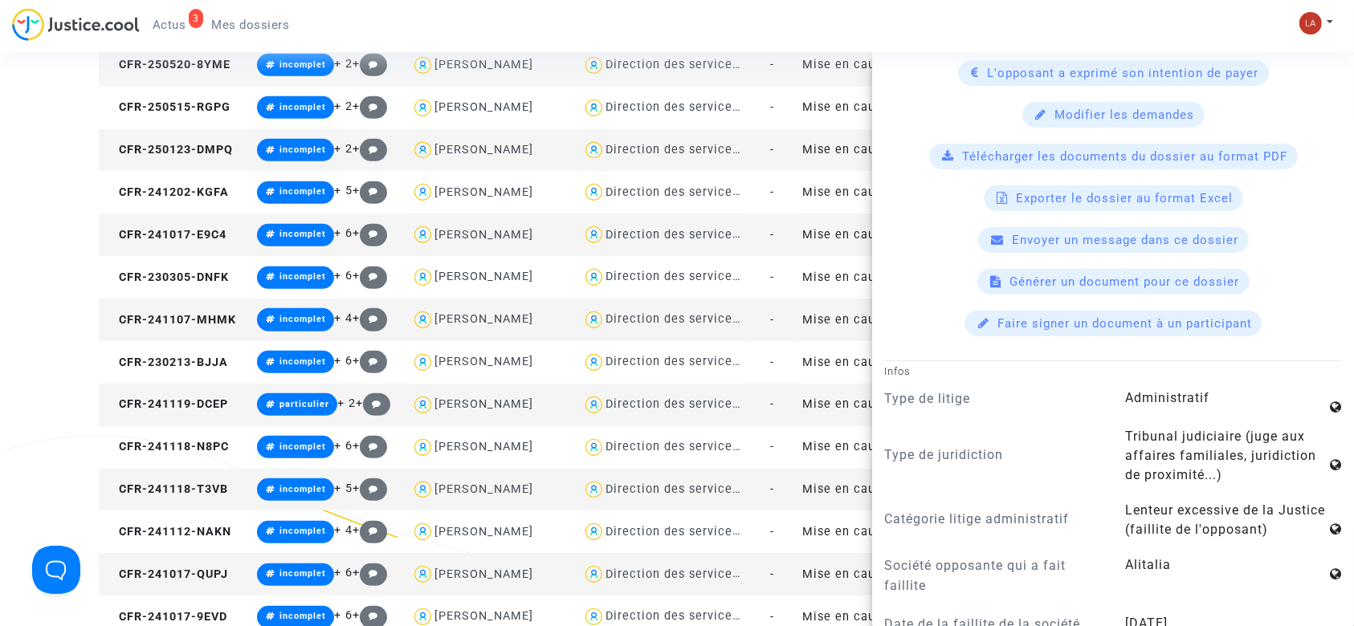
scroll to position [1070, 0]
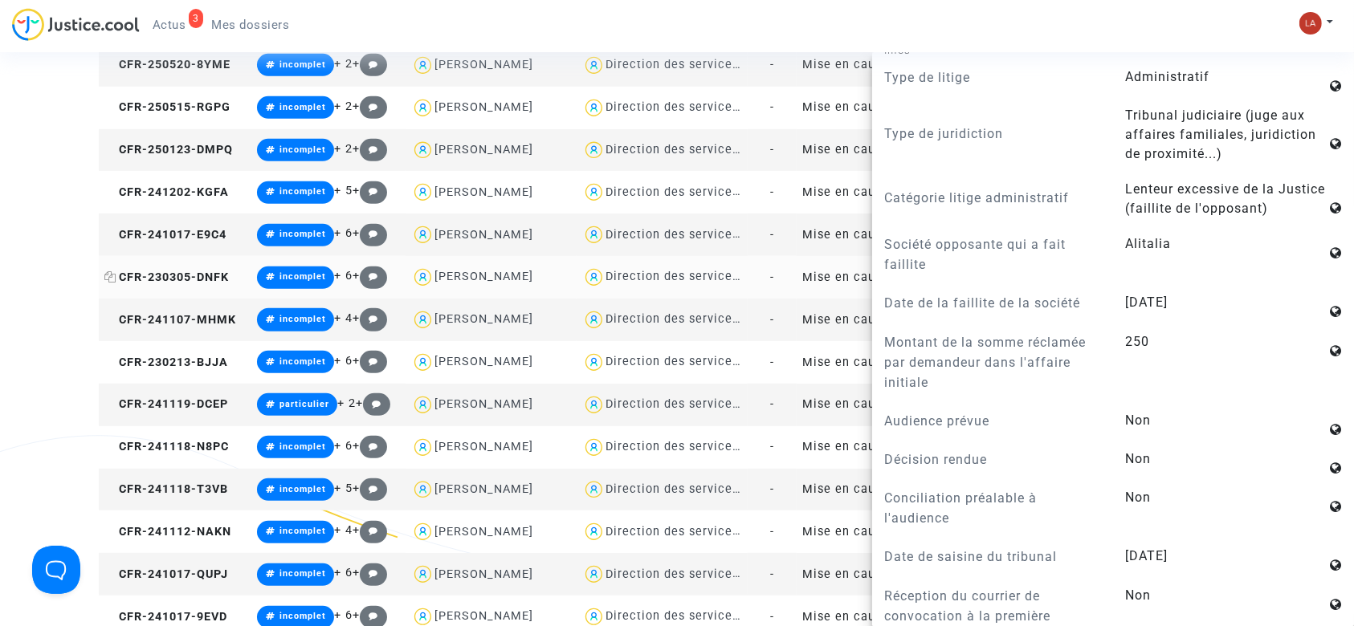
click at [177, 273] on span "CFR-230305-DNFK" at bounding box center [166, 278] width 124 height 14
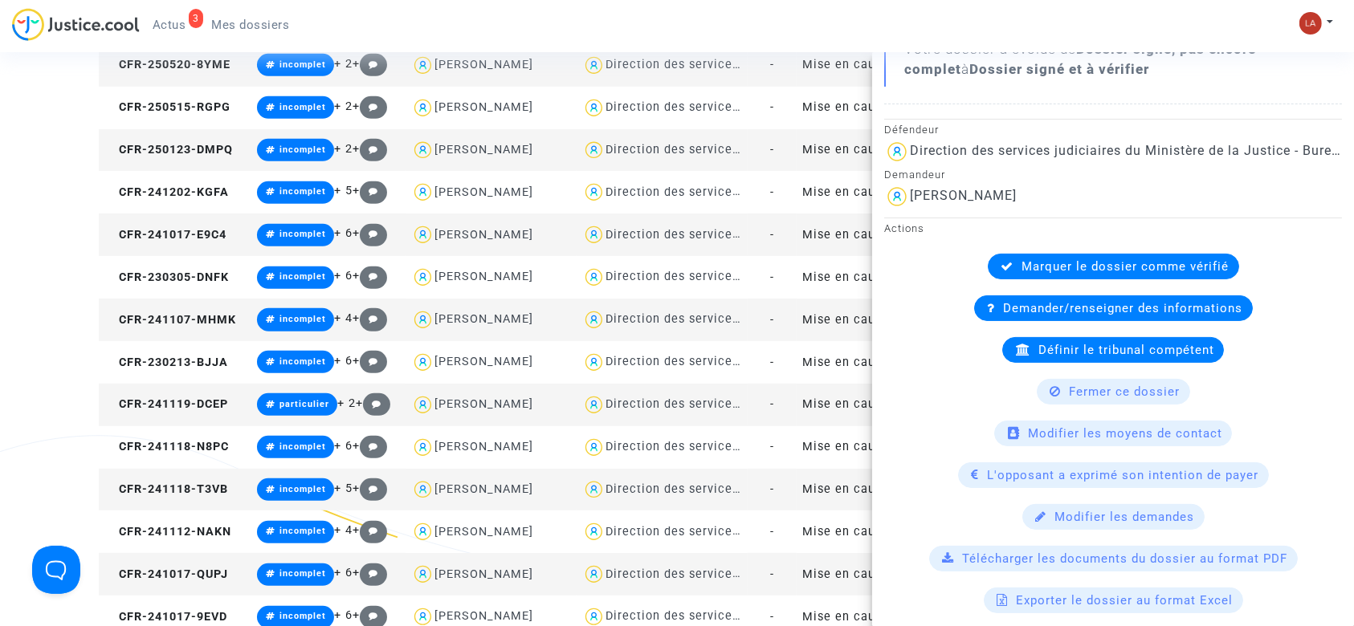
scroll to position [0, 0]
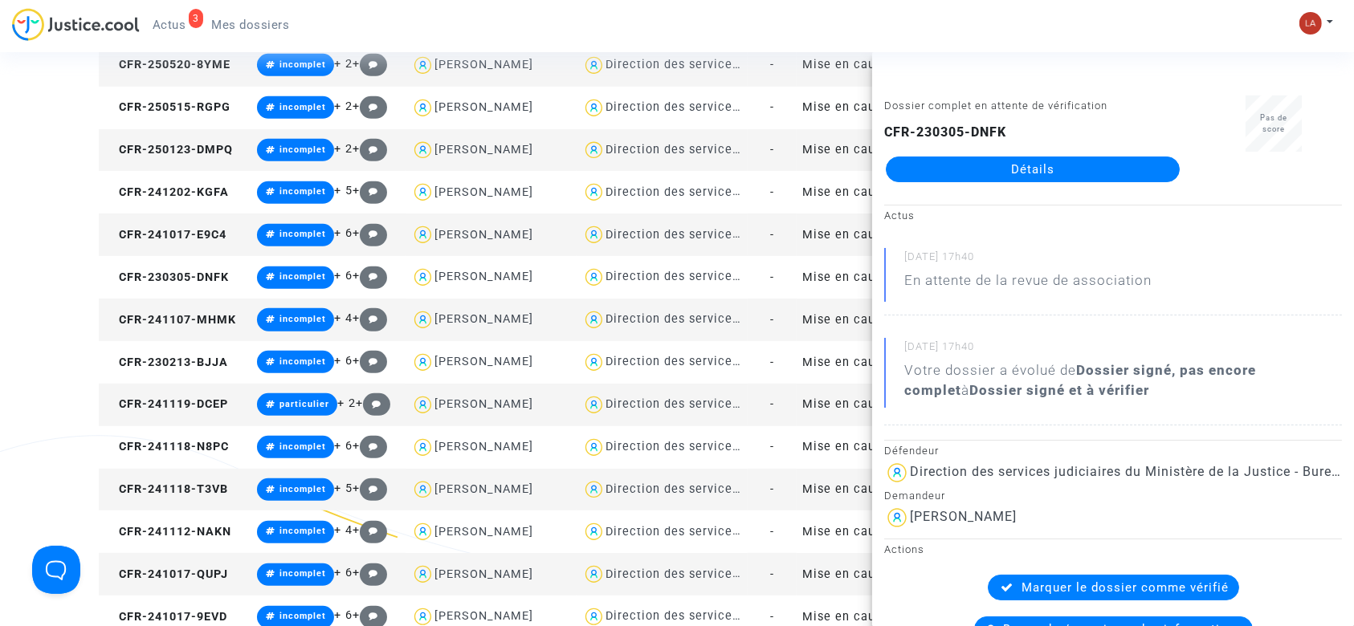
click at [176, 309] on td "CFR-241107-MHMK" at bounding box center [175, 320] width 153 height 43
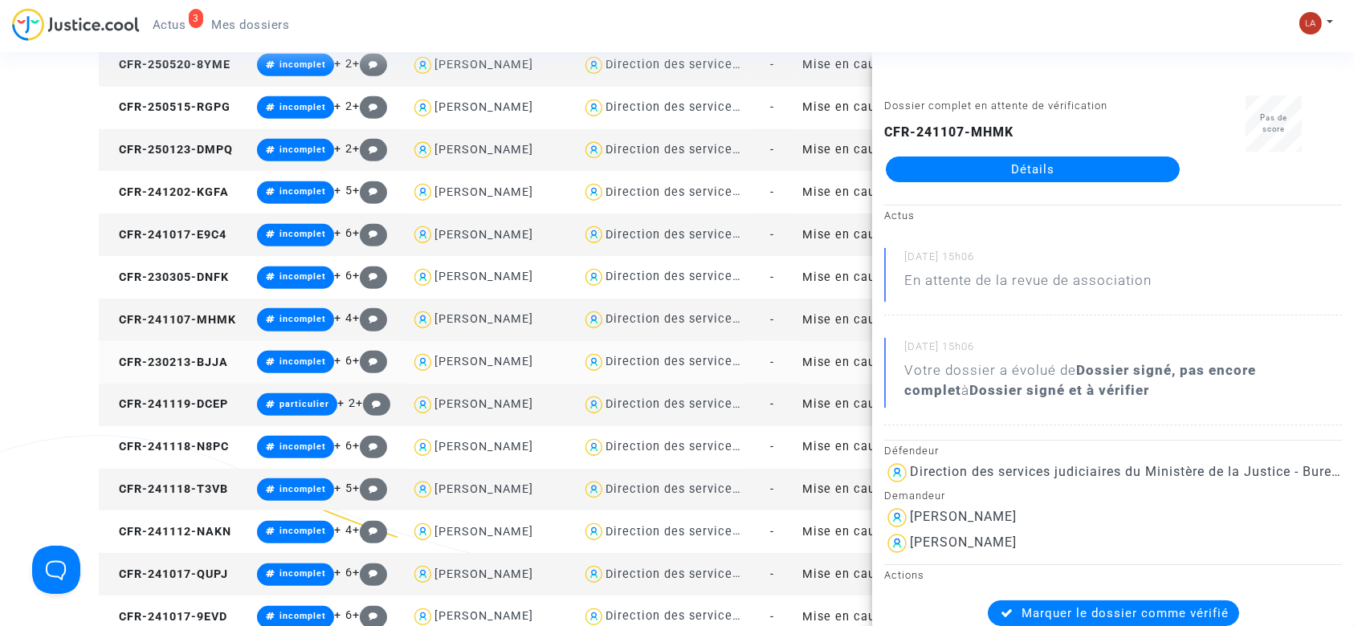
click at [169, 350] on td "CFR-230213-BJJA" at bounding box center [175, 362] width 153 height 43
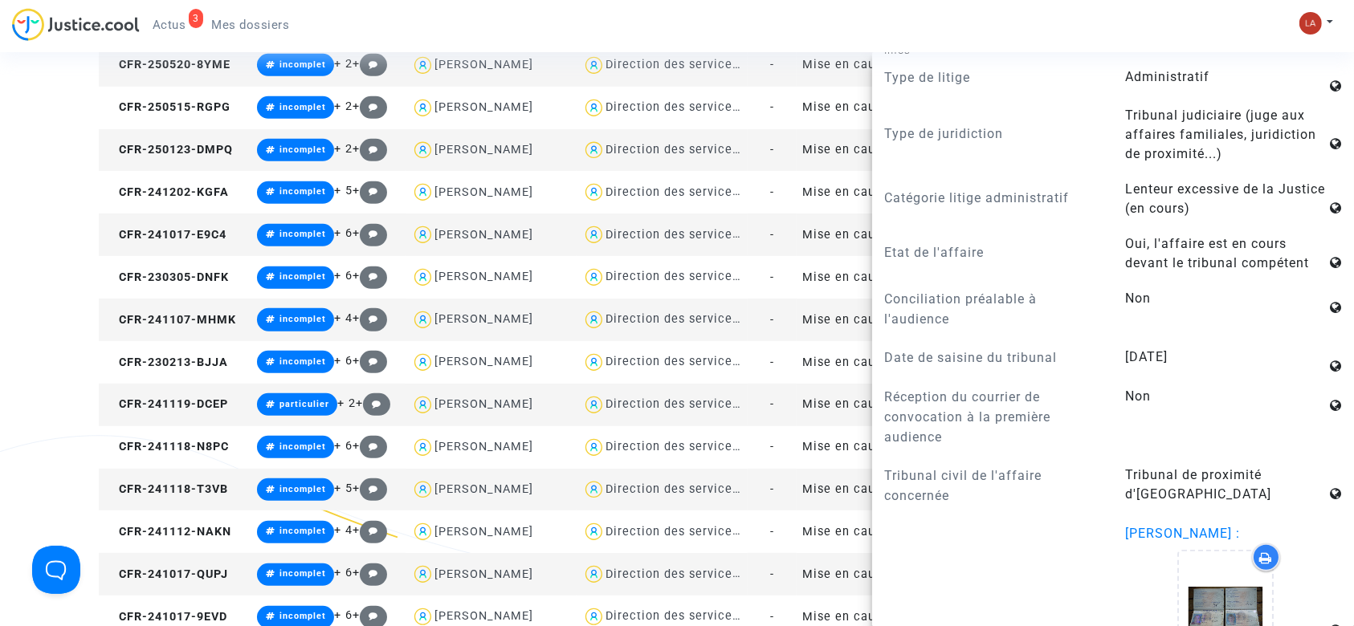
click at [203, 417] on td "CFR-241119-DCEP" at bounding box center [175, 405] width 153 height 43
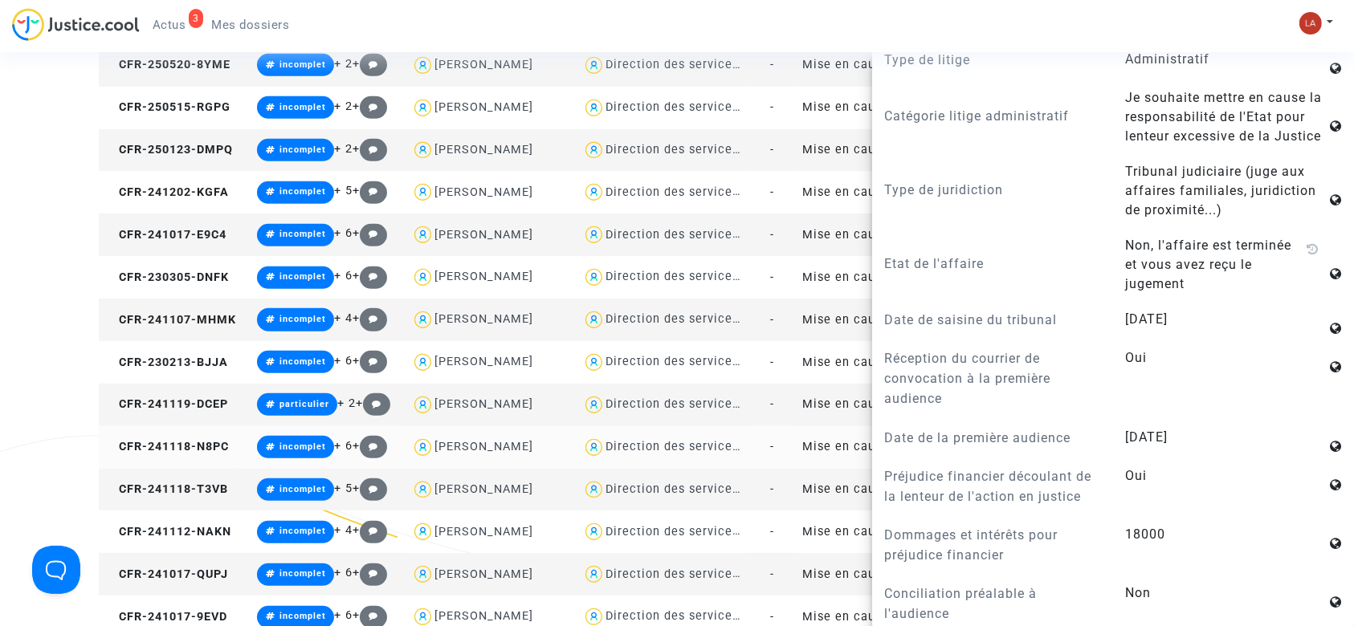
click at [214, 457] on td "CFR-241118-N8PC" at bounding box center [175, 447] width 153 height 43
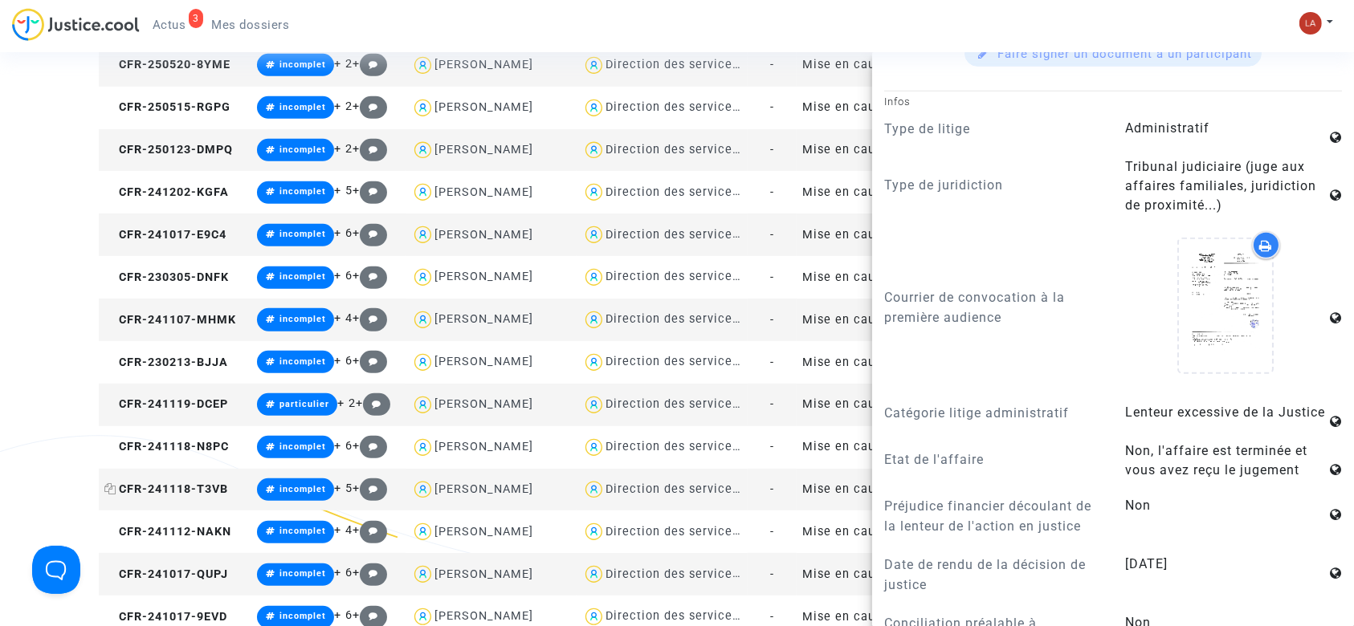
click at [214, 485] on span "CFR-241118-T3VB" at bounding box center [166, 489] width 124 height 14
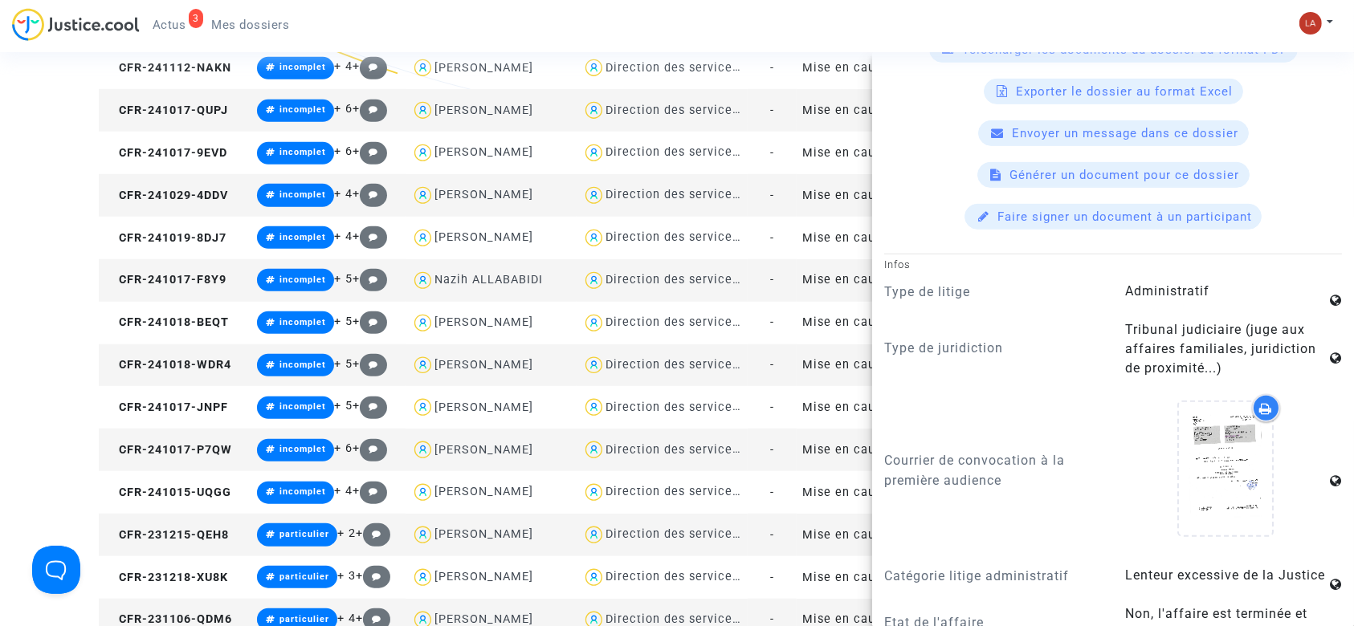
scroll to position [1214, 0]
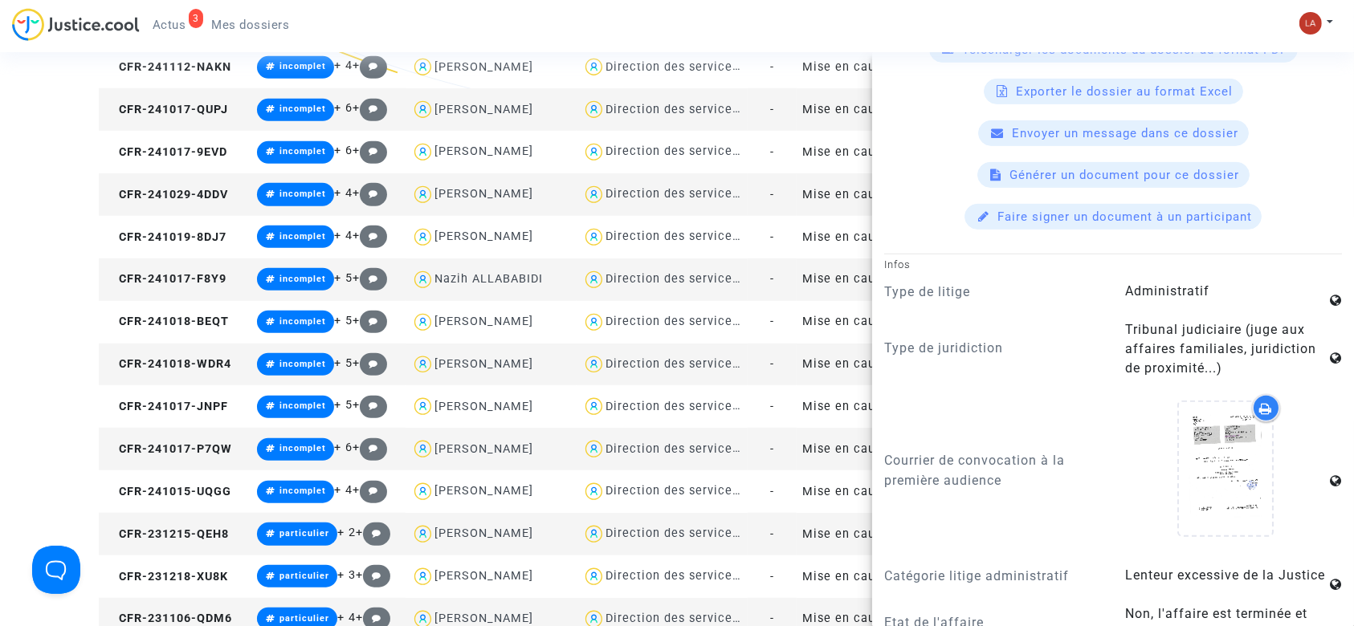
click at [1289, 18] on div "3 Actus Mes dossiers Mon profil Changer de compte Paramètres Déconnexion" at bounding box center [677, 30] width 1354 height 44
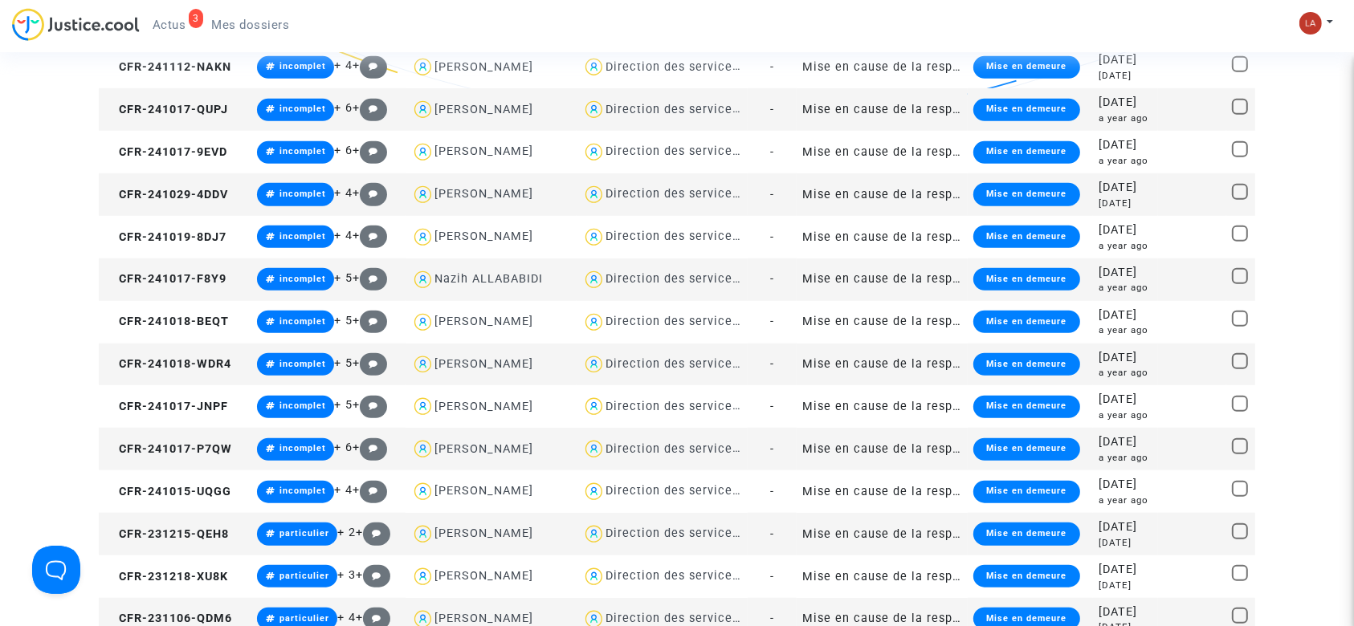
scroll to position [0, 0]
click at [1299, 19] on img at bounding box center [1310, 23] width 22 height 22
click at [1211, 79] on link "Changer de compte" at bounding box center [1251, 83] width 162 height 26
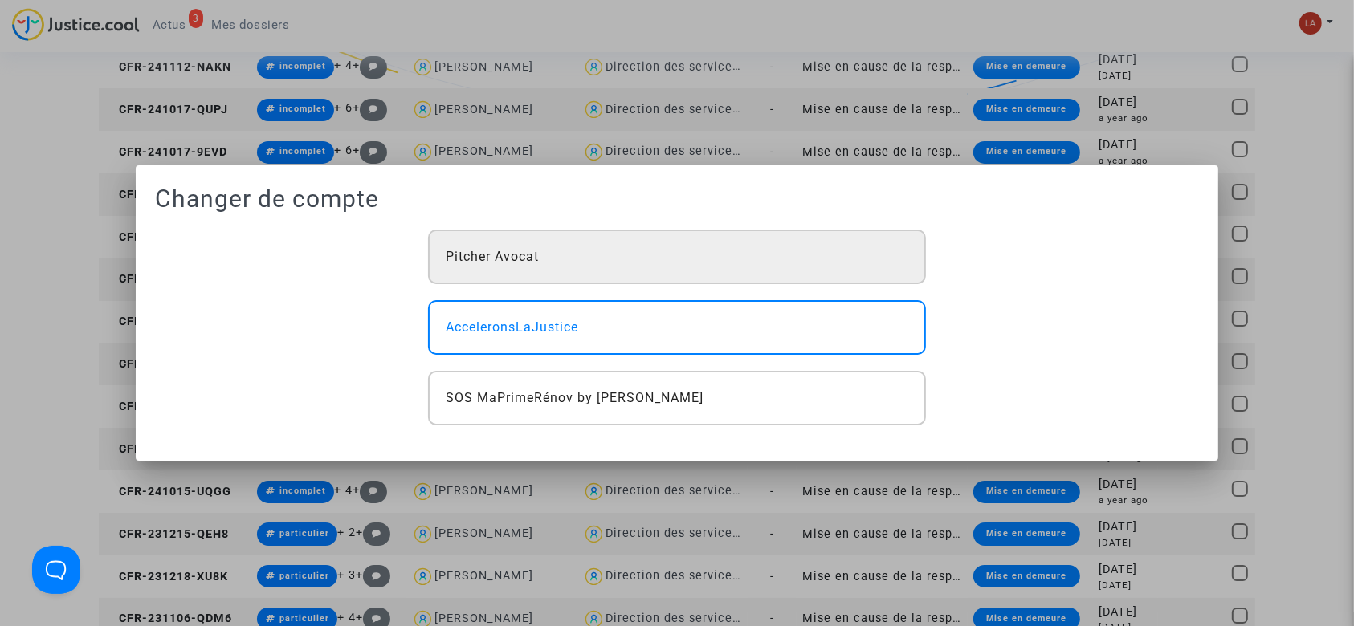
click at [718, 263] on div "Pitcher Avocat" at bounding box center [677, 257] width 498 height 55
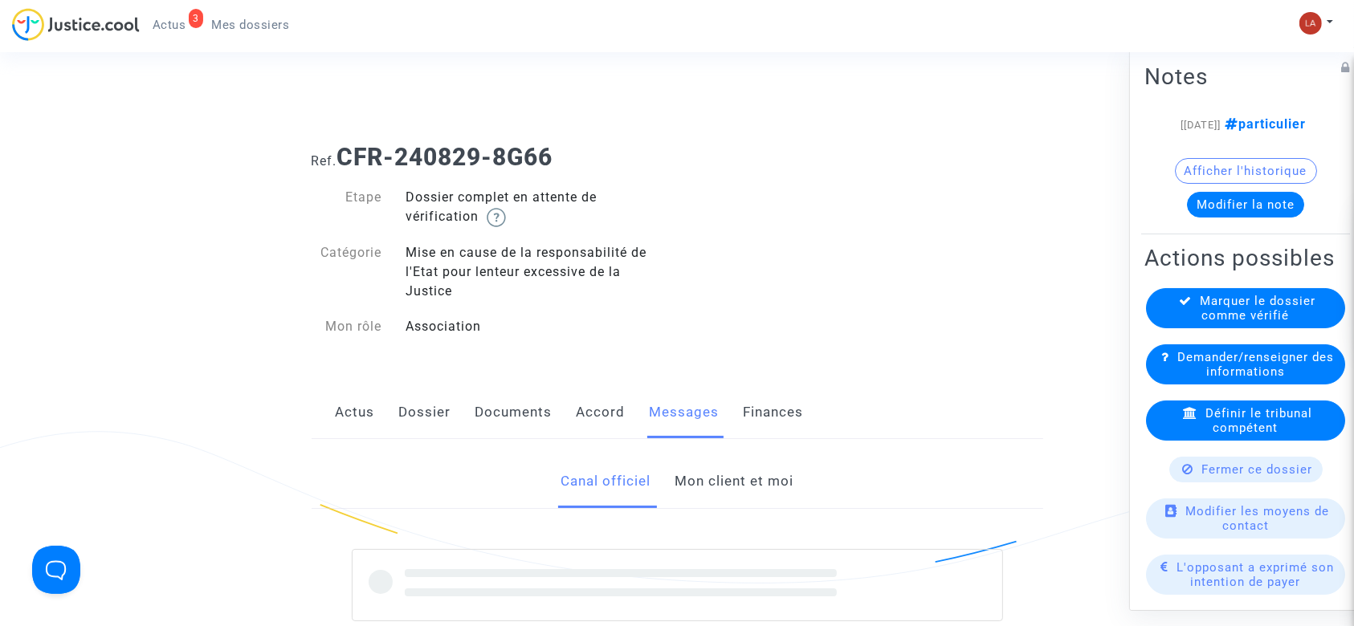
drag, startPoint x: 0, startPoint y: 0, endPoint x: 741, endPoint y: 473, distance: 879.0
click at [741, 473] on link "Mon client et moi" at bounding box center [733, 481] width 119 height 53
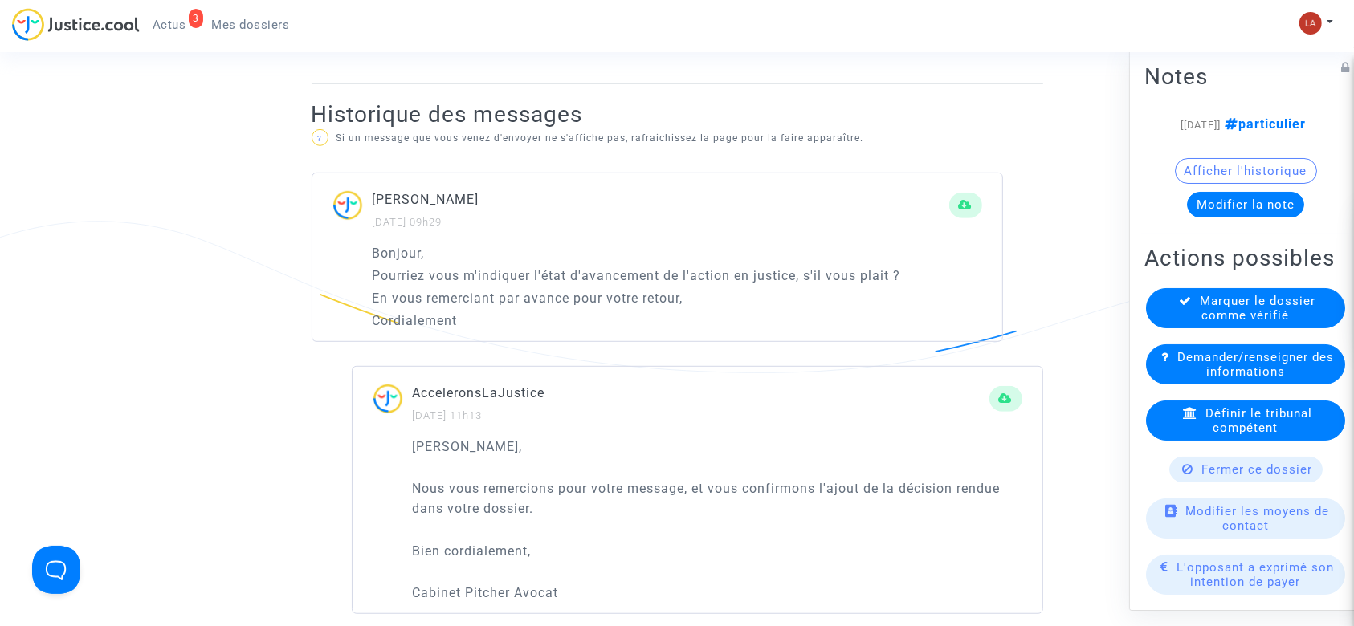
scroll to position [428, 0]
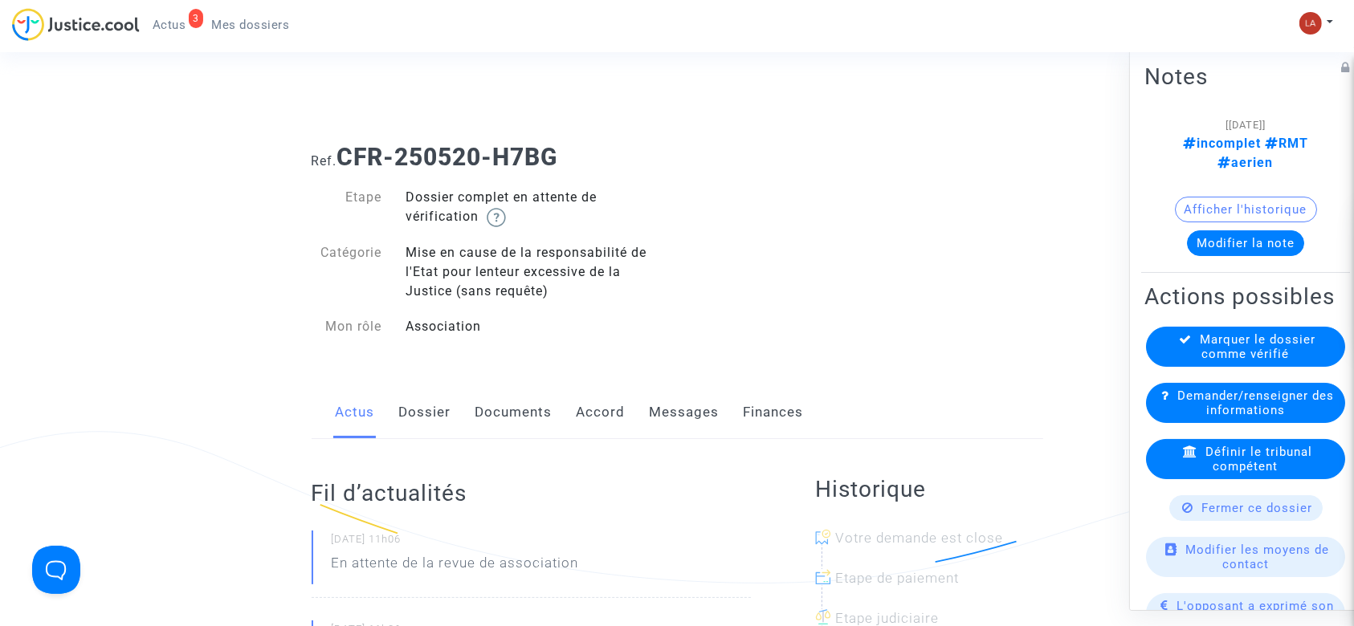
drag, startPoint x: 477, startPoint y: 423, endPoint x: 482, endPoint y: 417, distance: 8.5
click at [478, 423] on link "Documents" at bounding box center [513, 412] width 77 height 53
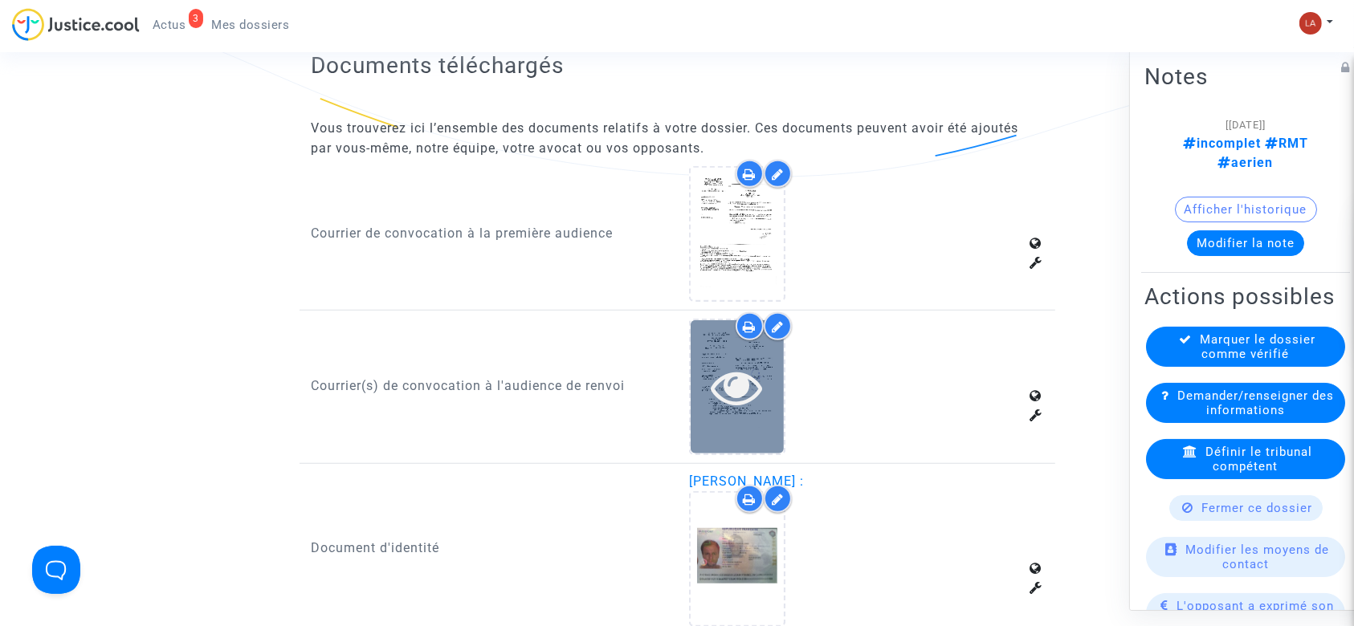
scroll to position [1284, 0]
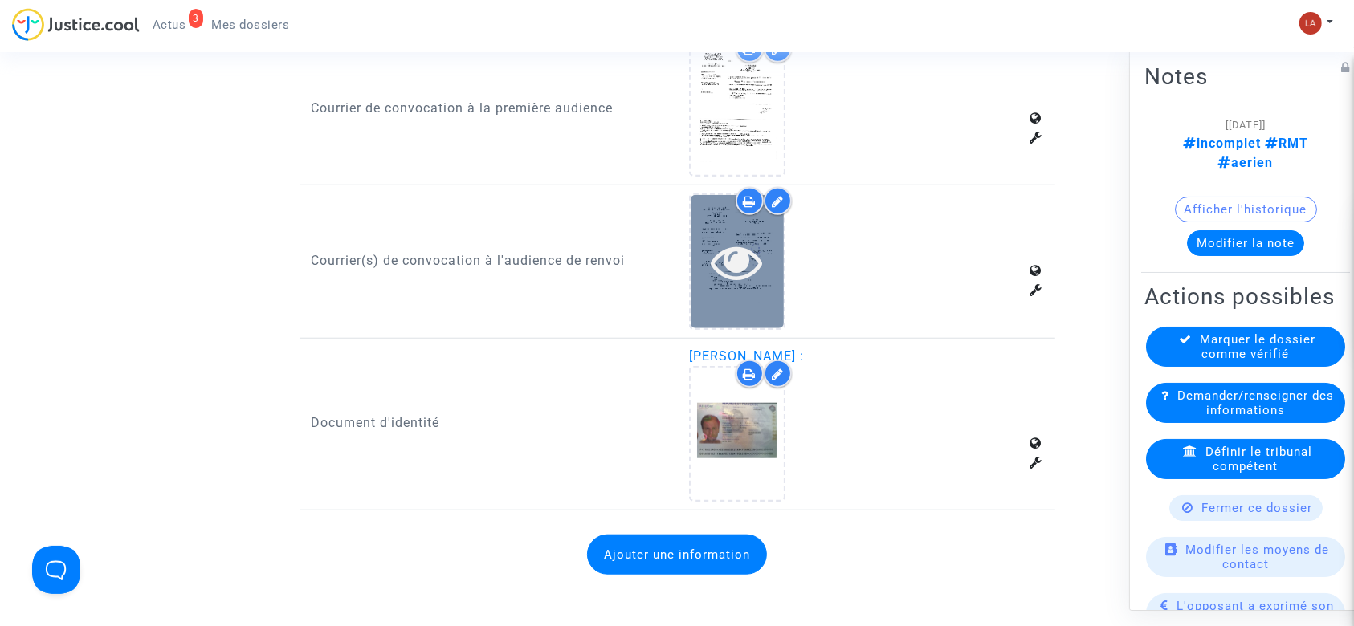
click at [739, 295] on div at bounding box center [736, 261] width 93 height 132
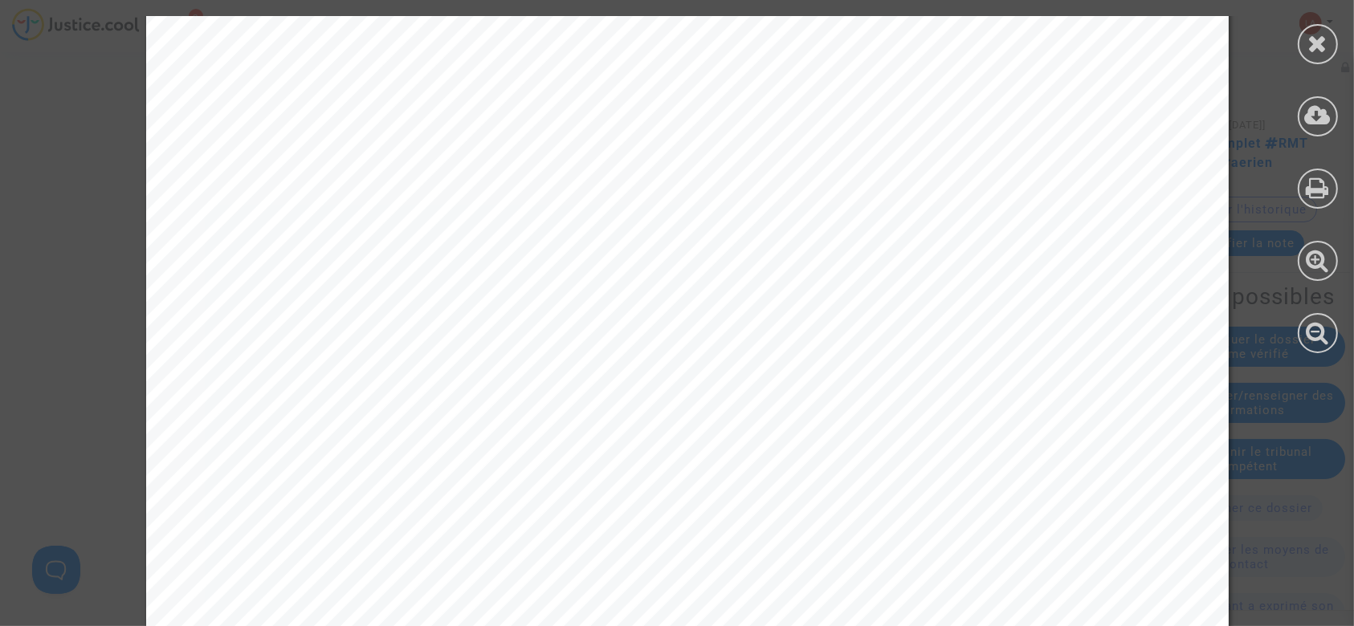
scroll to position [4021, 0]
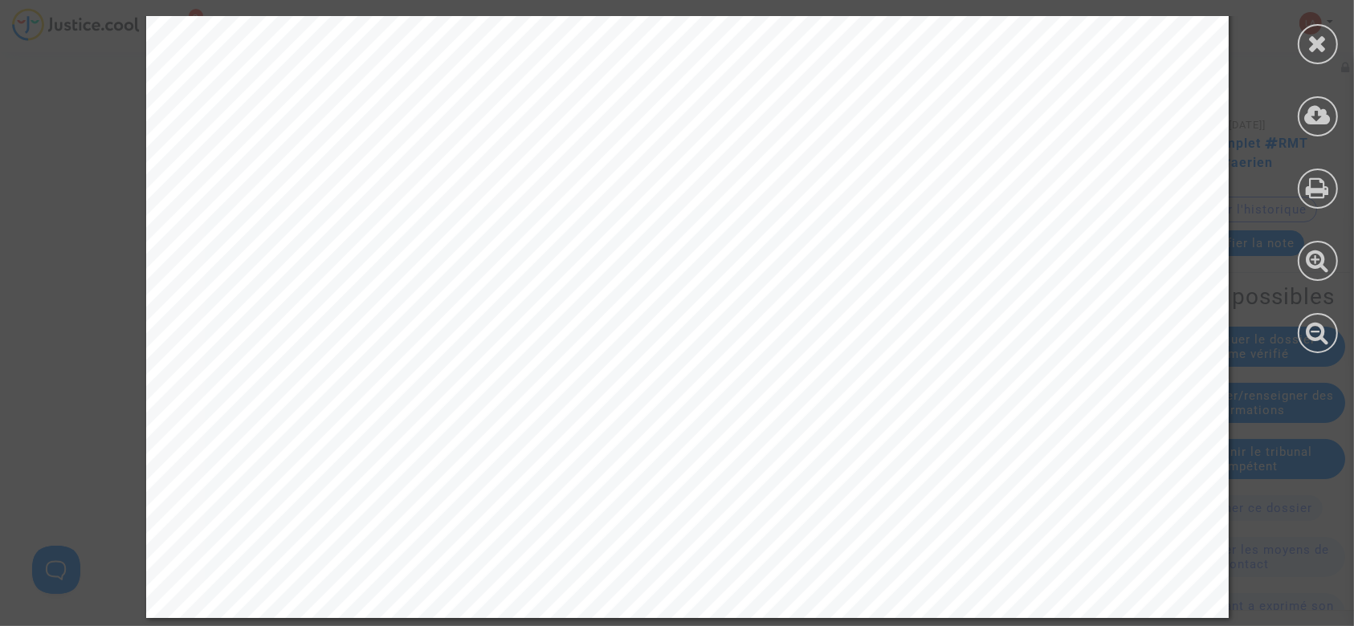
click at [1325, 22] on div at bounding box center [1317, 184] width 72 height 369
drag, startPoint x: 1325, startPoint y: 33, endPoint x: 651, endPoint y: 57, distance: 674.0
click at [1317, 37] on icon at bounding box center [1318, 43] width 20 height 24
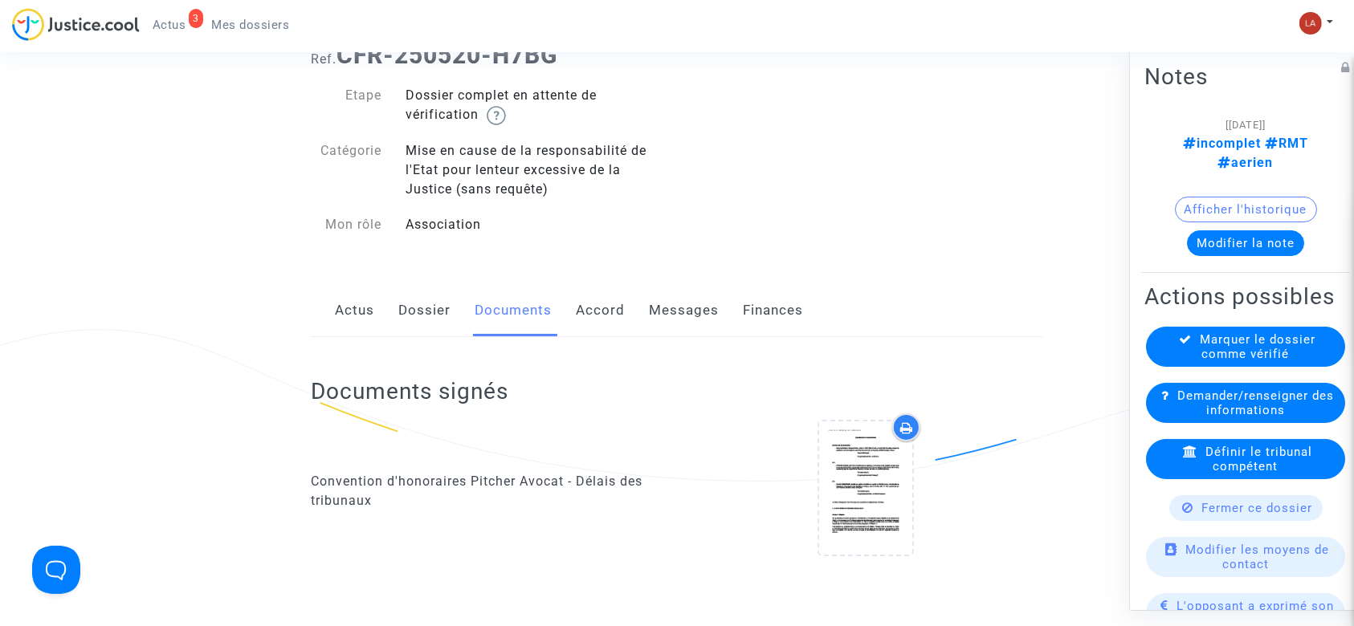
scroll to position [0, 0]
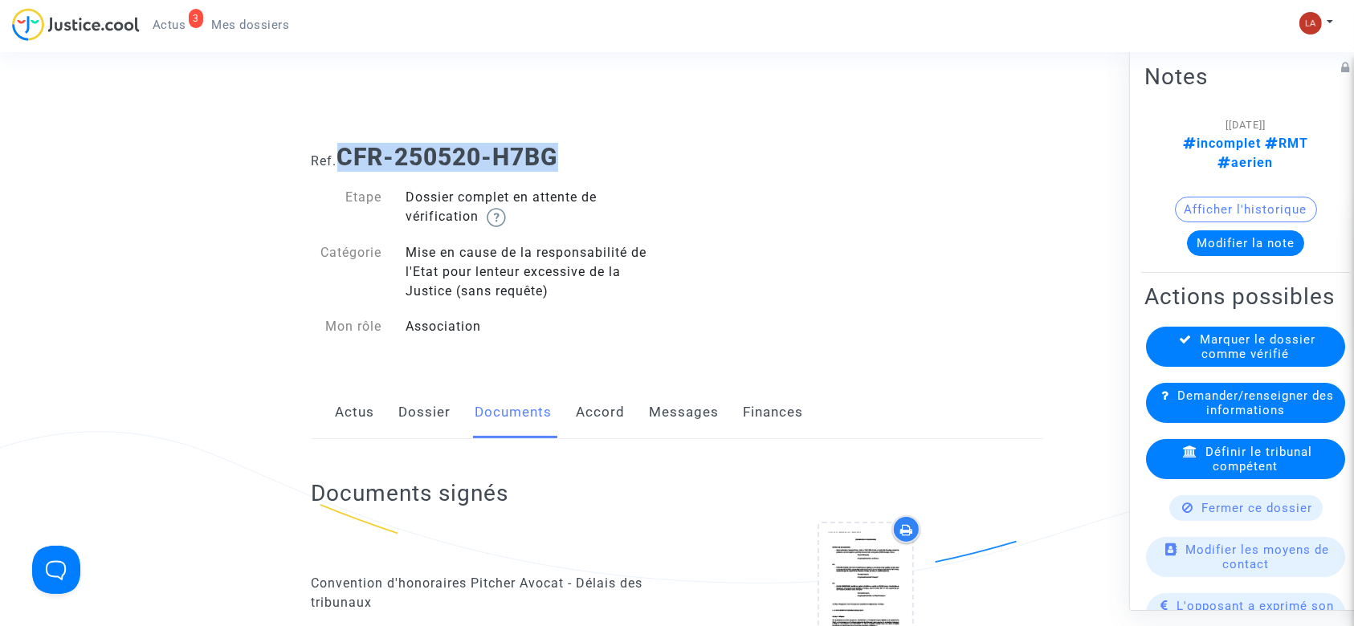
drag, startPoint x: 586, startPoint y: 156, endPoint x: 345, endPoint y: 161, distance: 240.9
click at [345, 161] on h1 "Ref. CFR-250520-H7BG" at bounding box center [676, 157] width 731 height 29
copy b "CFR-250520-H7BG"
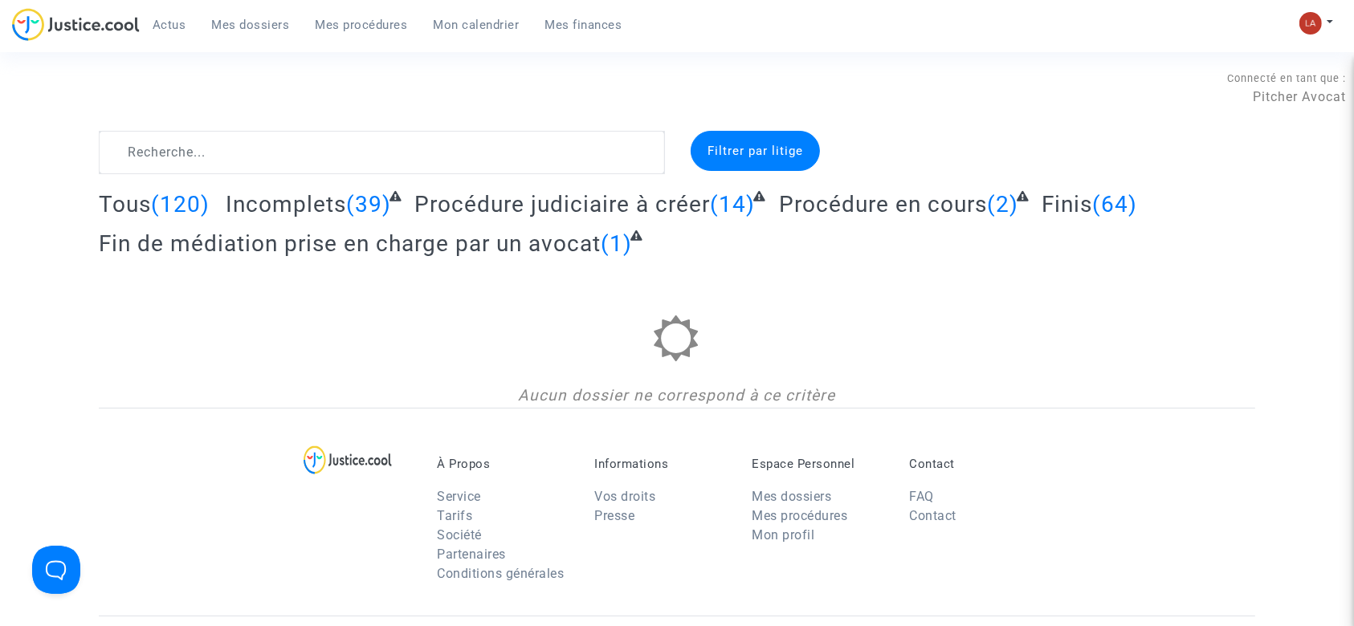
type textarea """
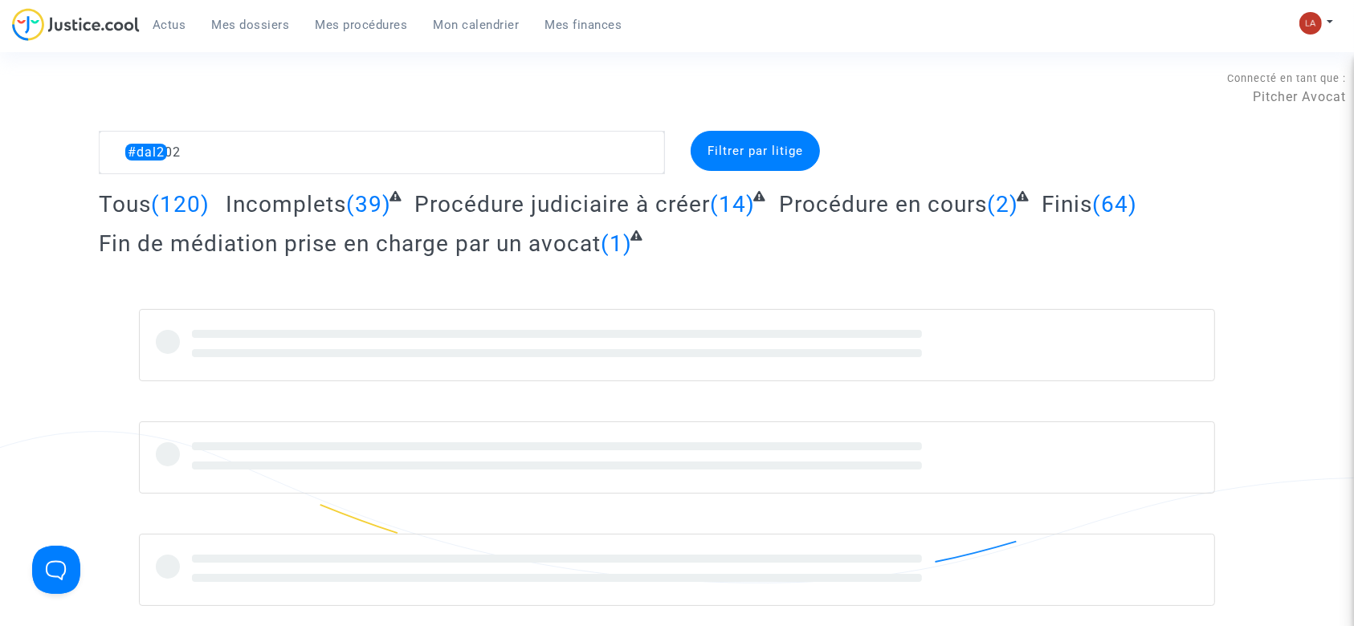
type textarea "#dal2025"
